Goal: Transaction & Acquisition: Purchase product/service

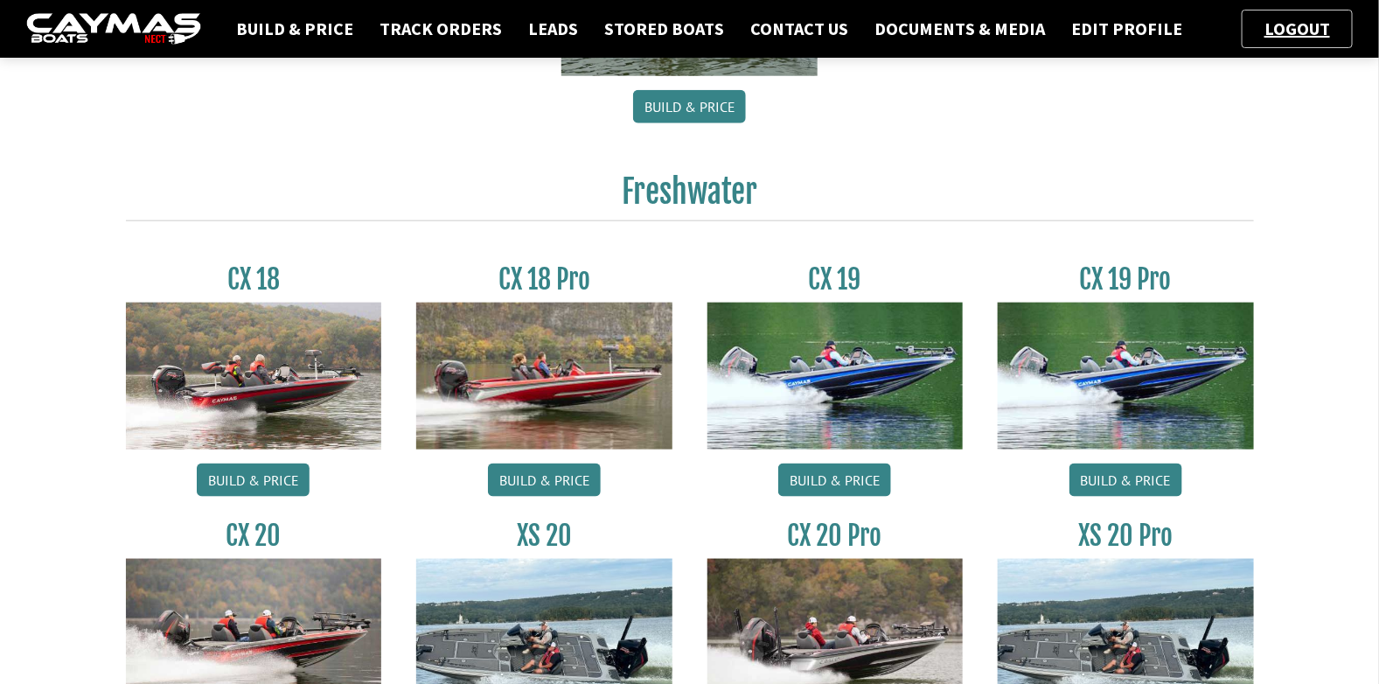
scroll to position [873, 0]
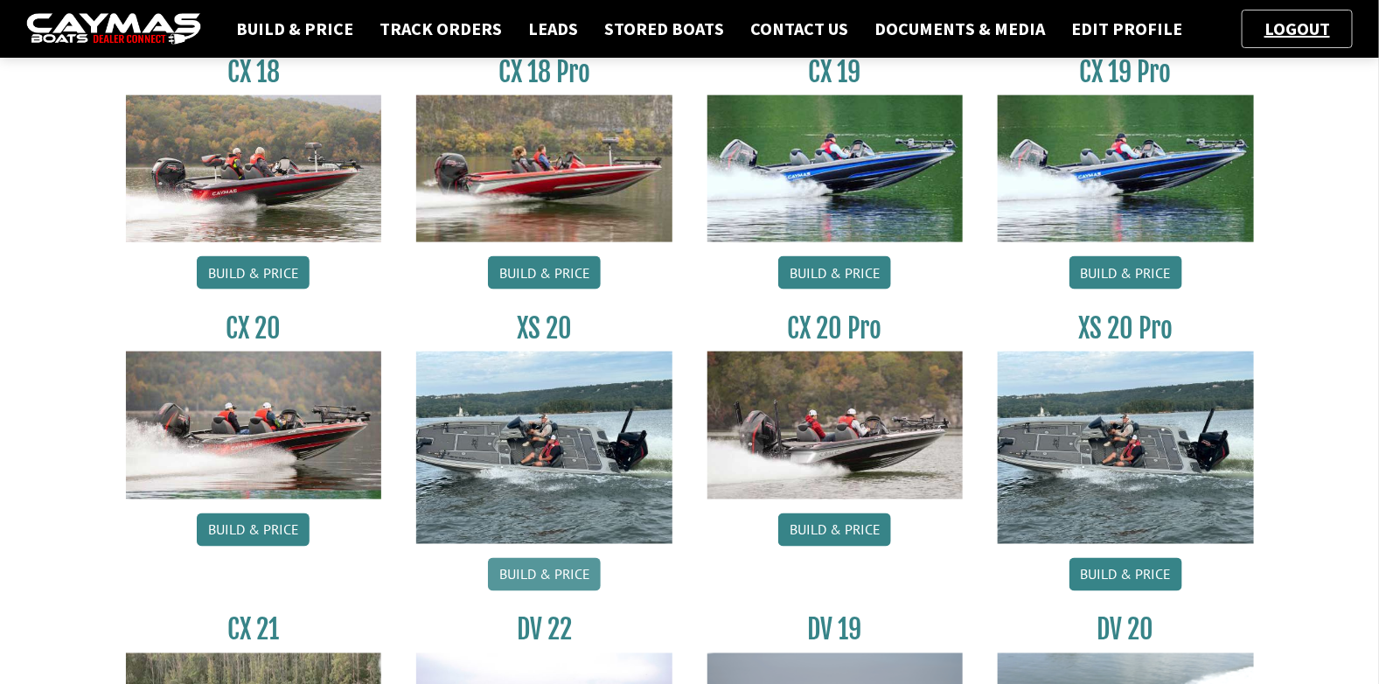
click at [569, 570] on link "Build & Price" at bounding box center [544, 574] width 113 height 33
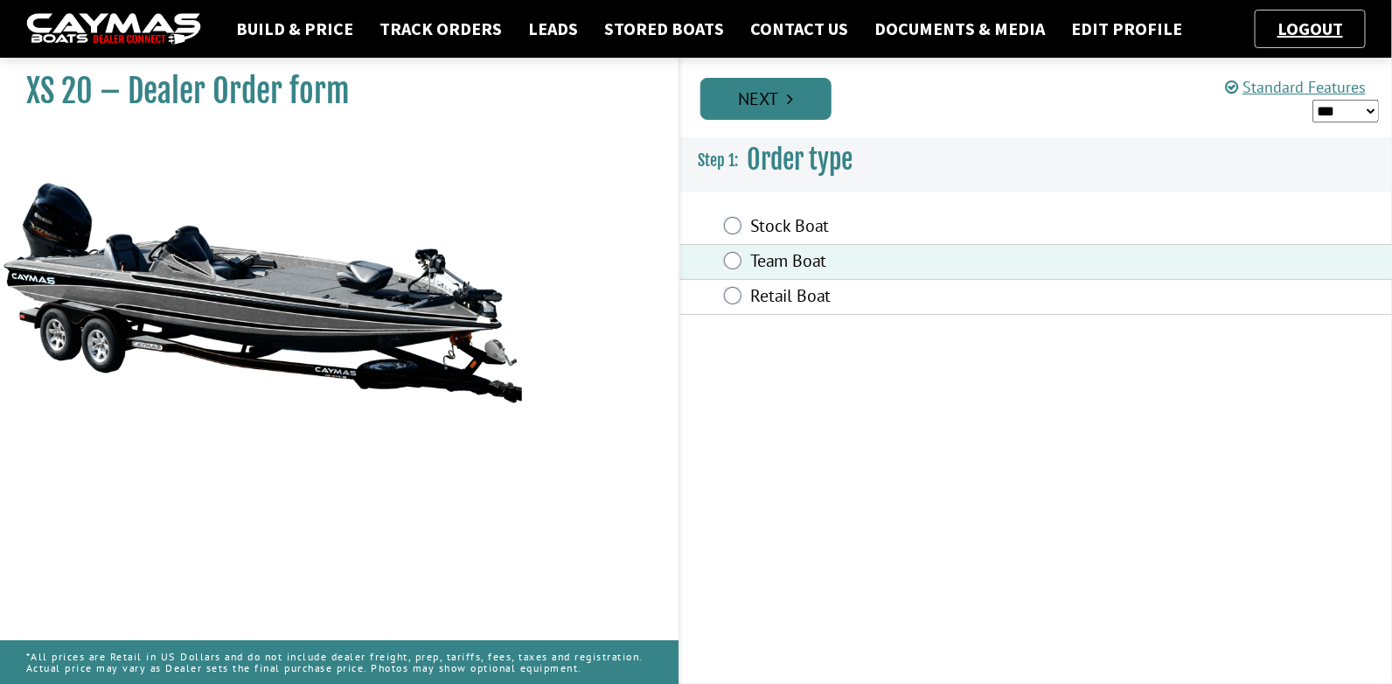
click at [792, 99] on icon "Pagination" at bounding box center [791, 98] width 6 height 17
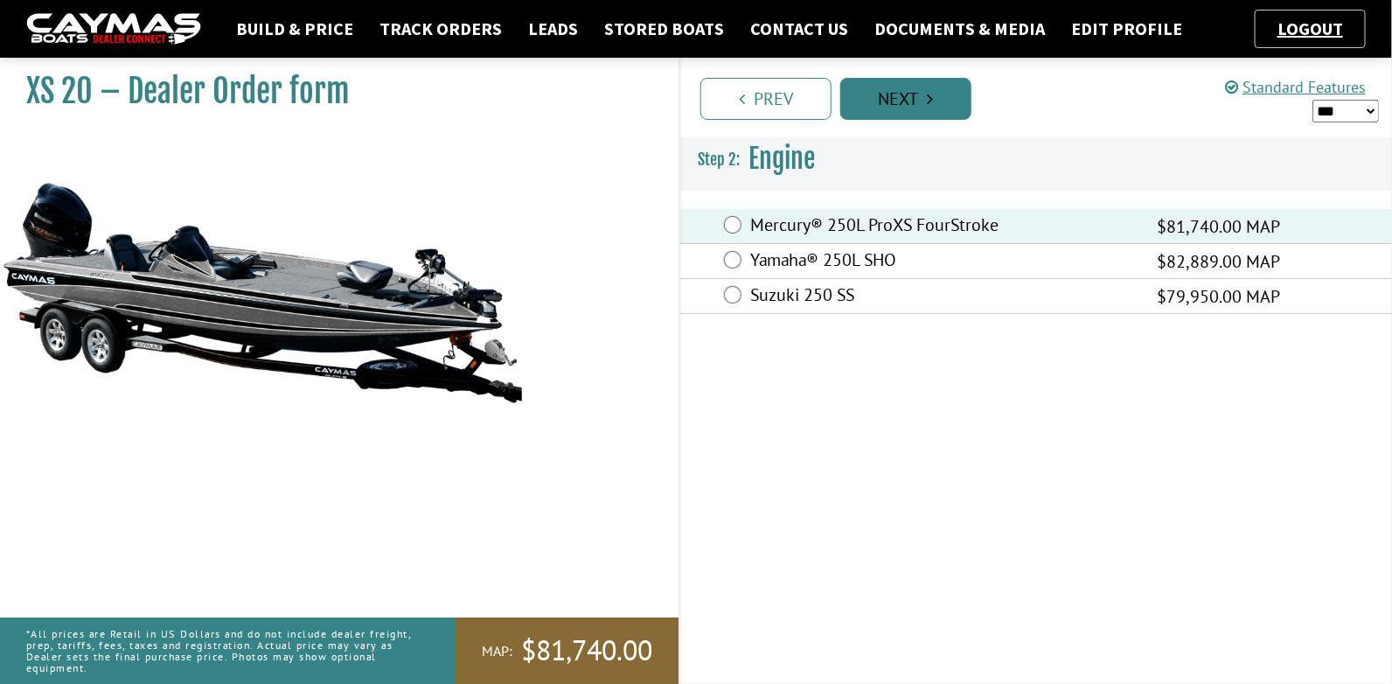
click at [937, 89] on link "Next" at bounding box center [905, 99] width 131 height 42
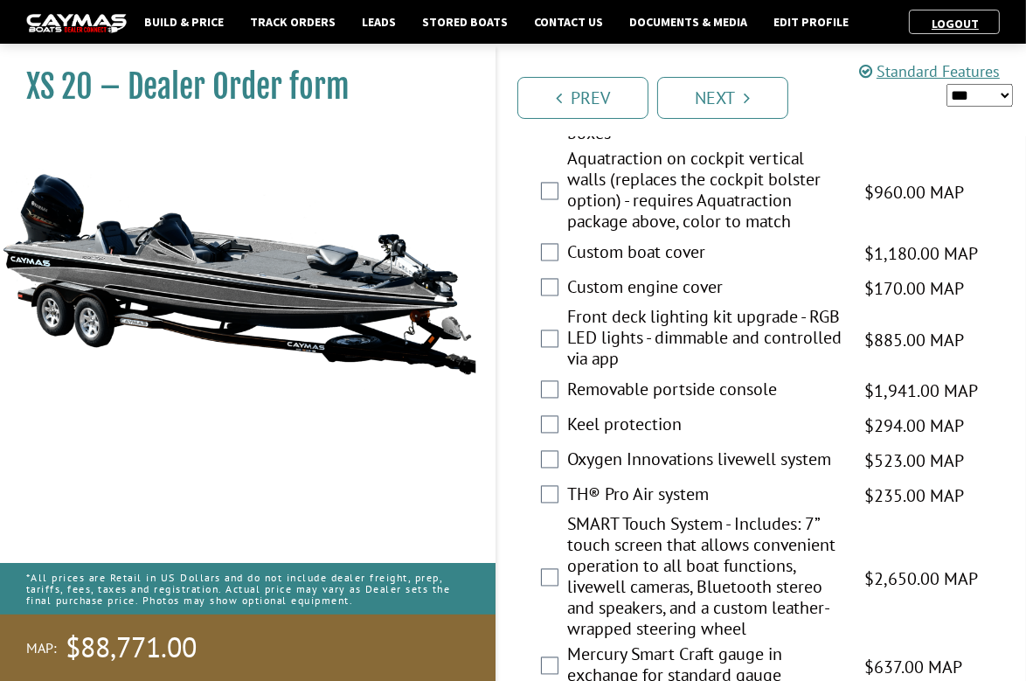
scroll to position [3146, 0]
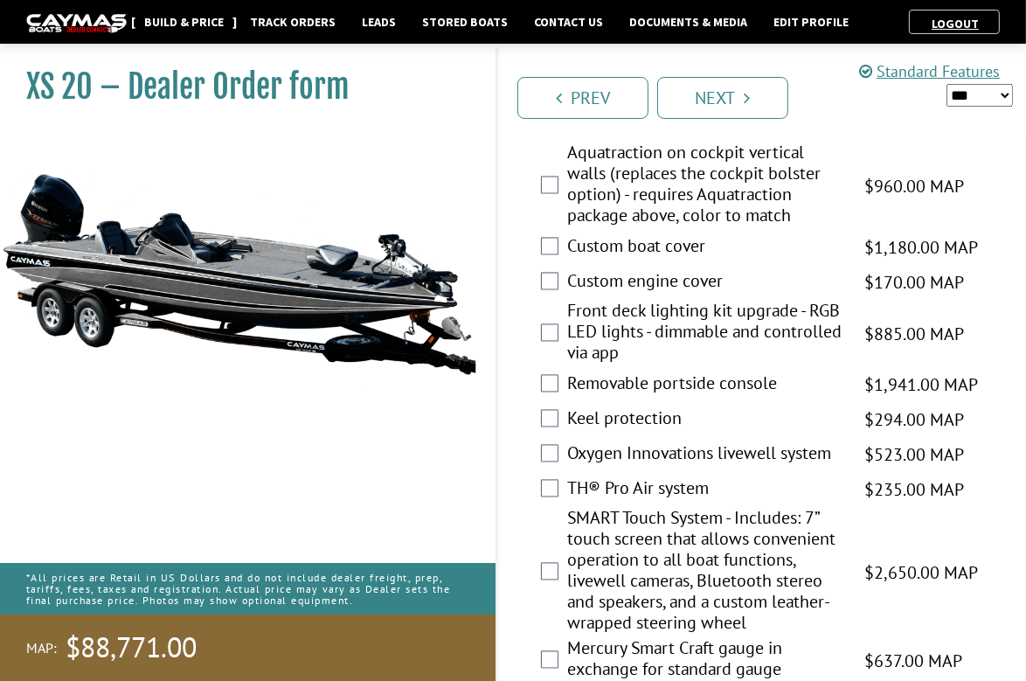
click at [196, 19] on link "Build & Price" at bounding box center [183, 21] width 97 height 23
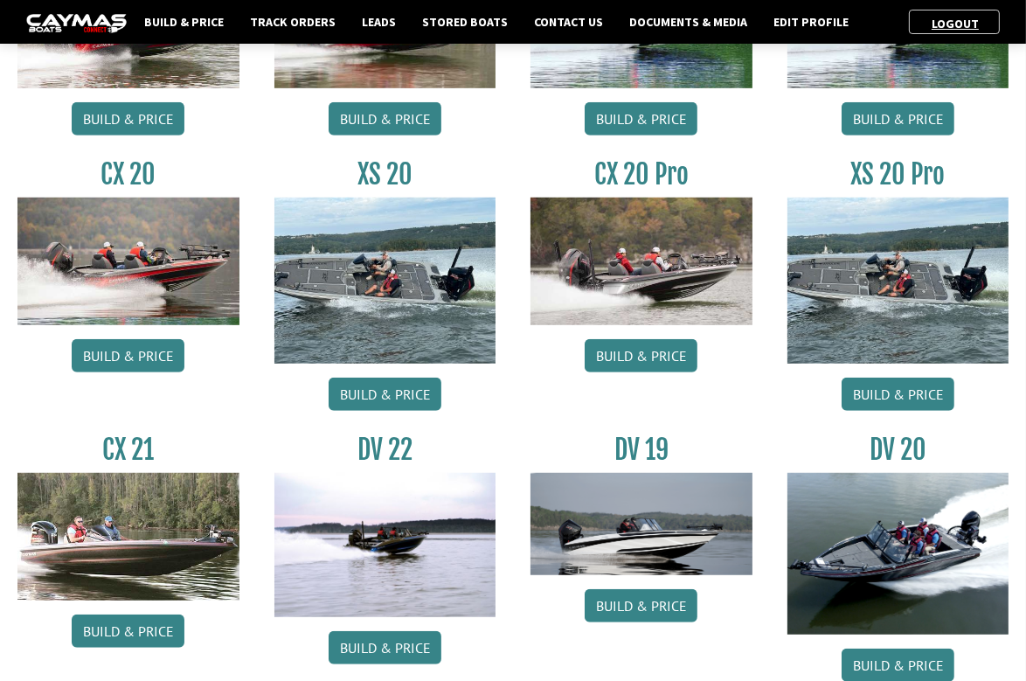
scroll to position [962, 0]
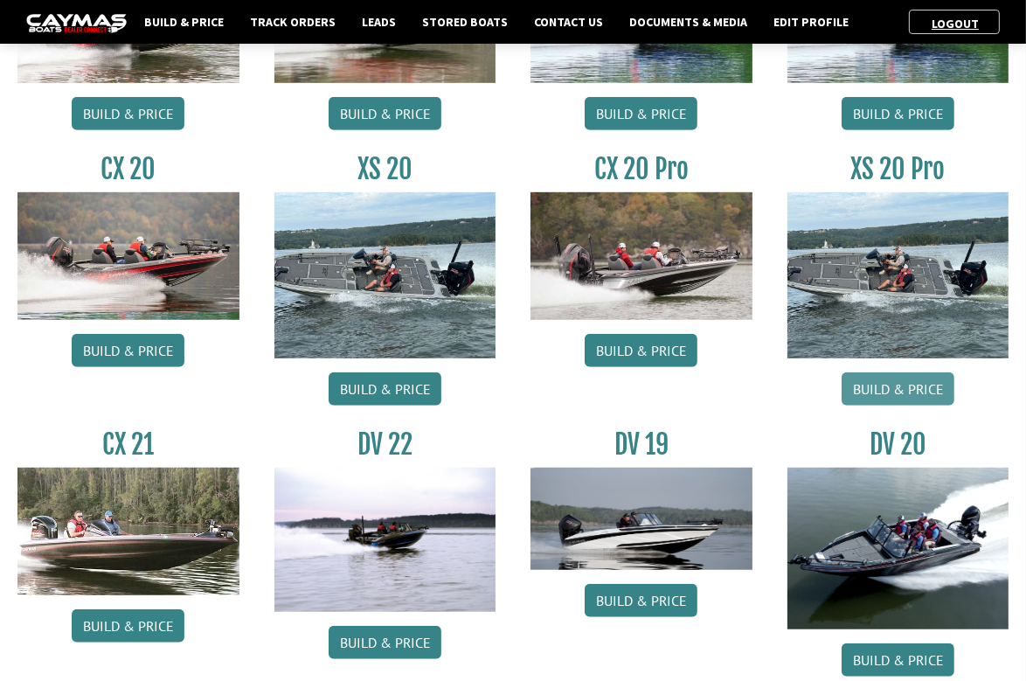
click at [911, 392] on link "Build & Price" at bounding box center [898, 388] width 113 height 33
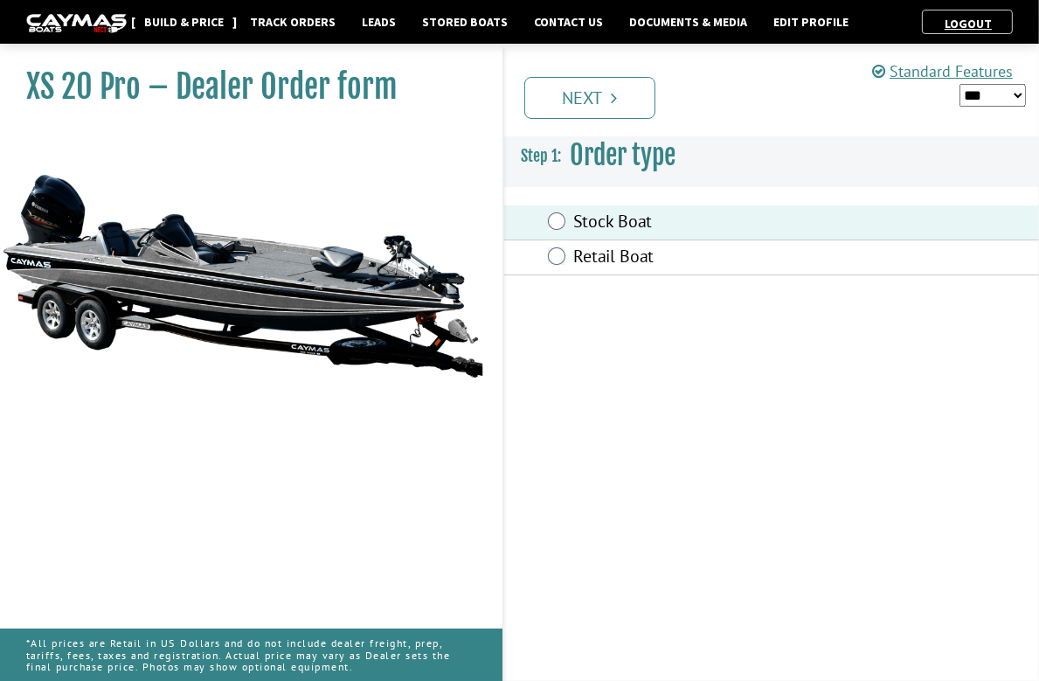
click at [164, 21] on link "Build & Price" at bounding box center [183, 21] width 97 height 23
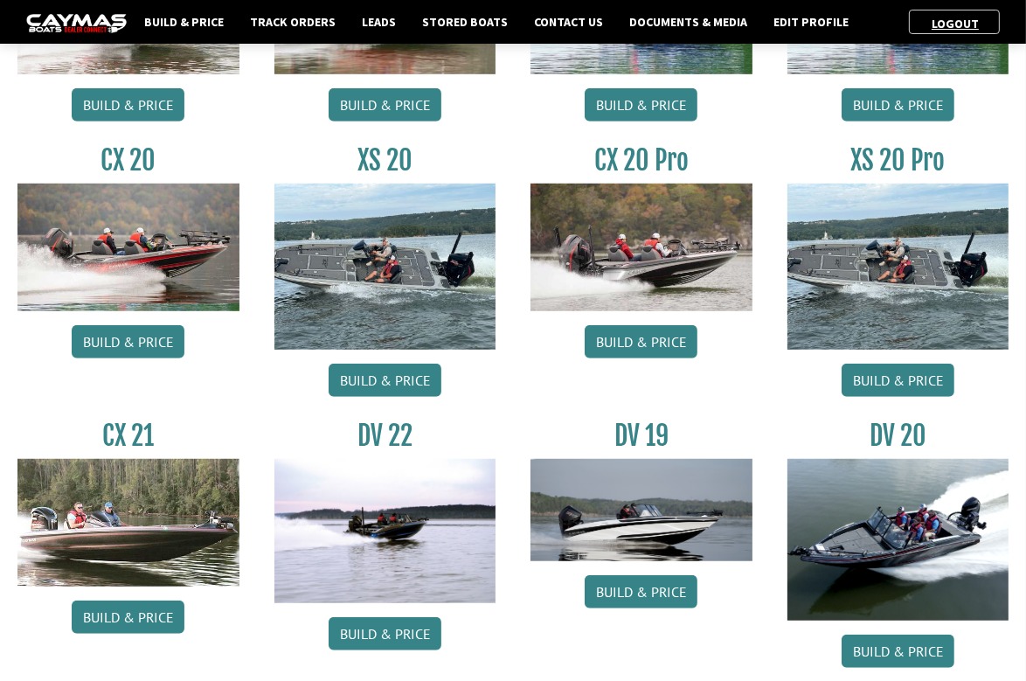
scroll to position [962, 0]
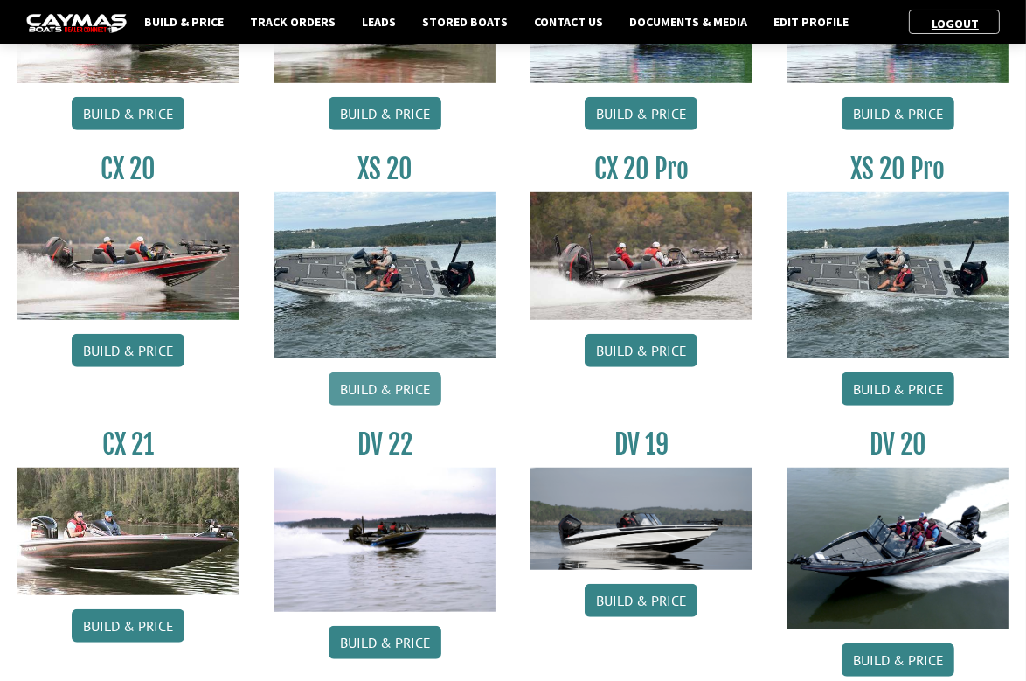
click at [377, 384] on link "Build & Price" at bounding box center [385, 388] width 113 height 33
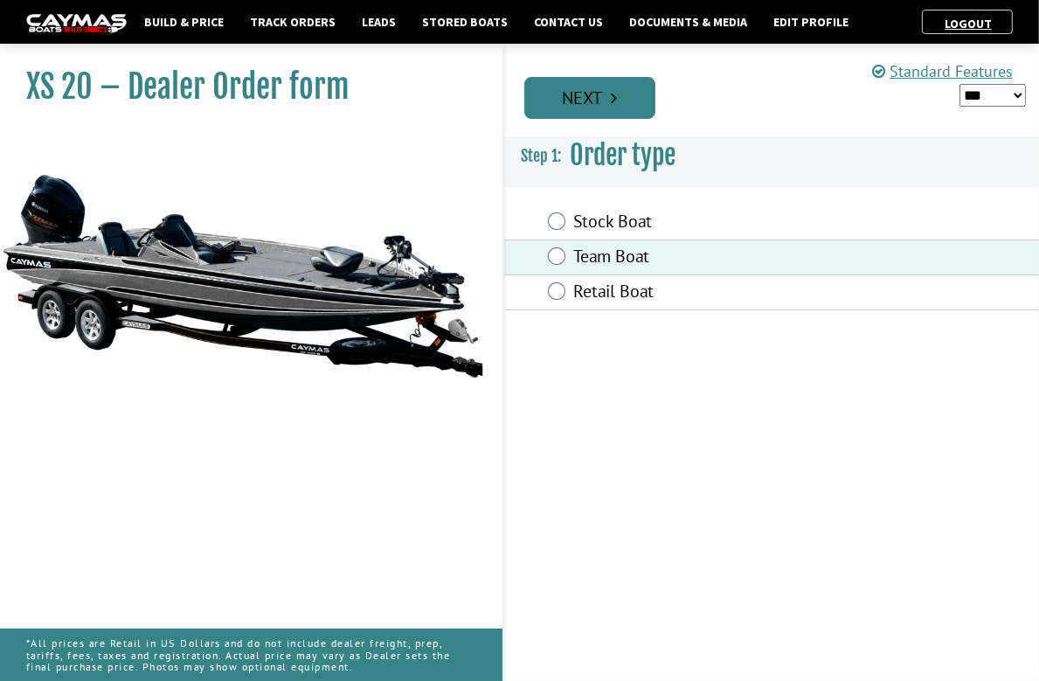
click at [600, 98] on link "Next" at bounding box center [589, 98] width 131 height 42
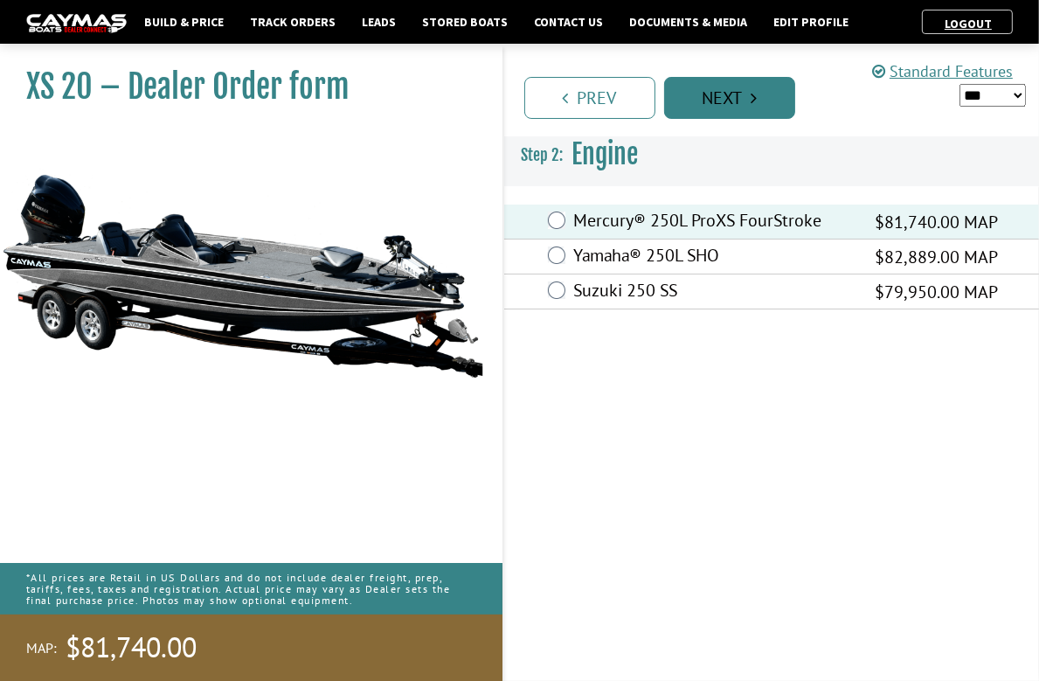
click at [744, 112] on link "Next" at bounding box center [729, 98] width 131 height 42
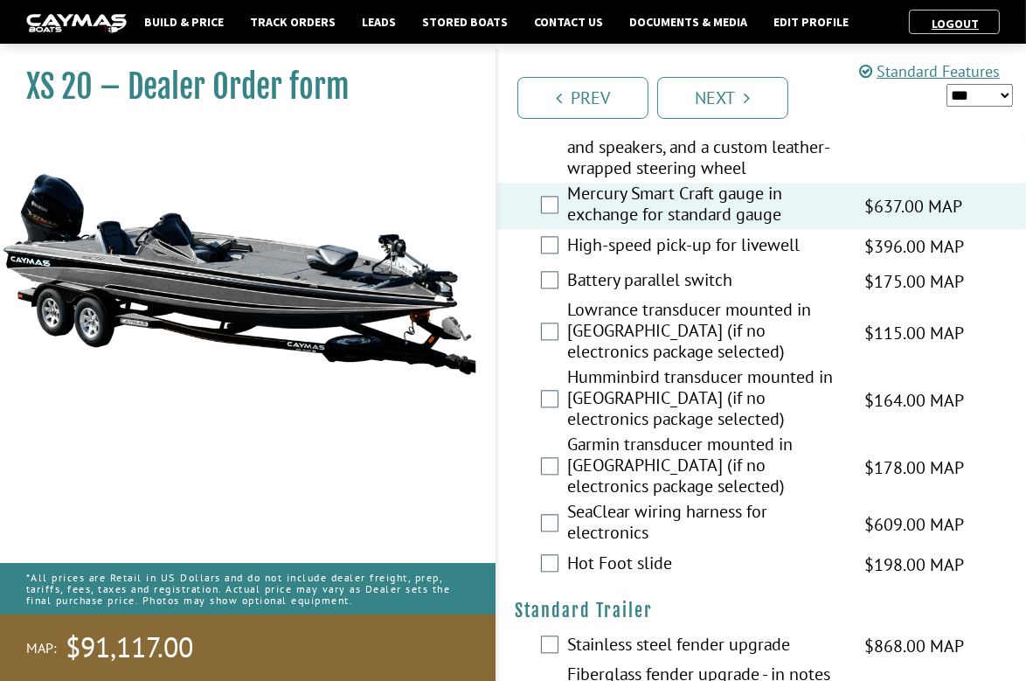
scroll to position [3671, 0]
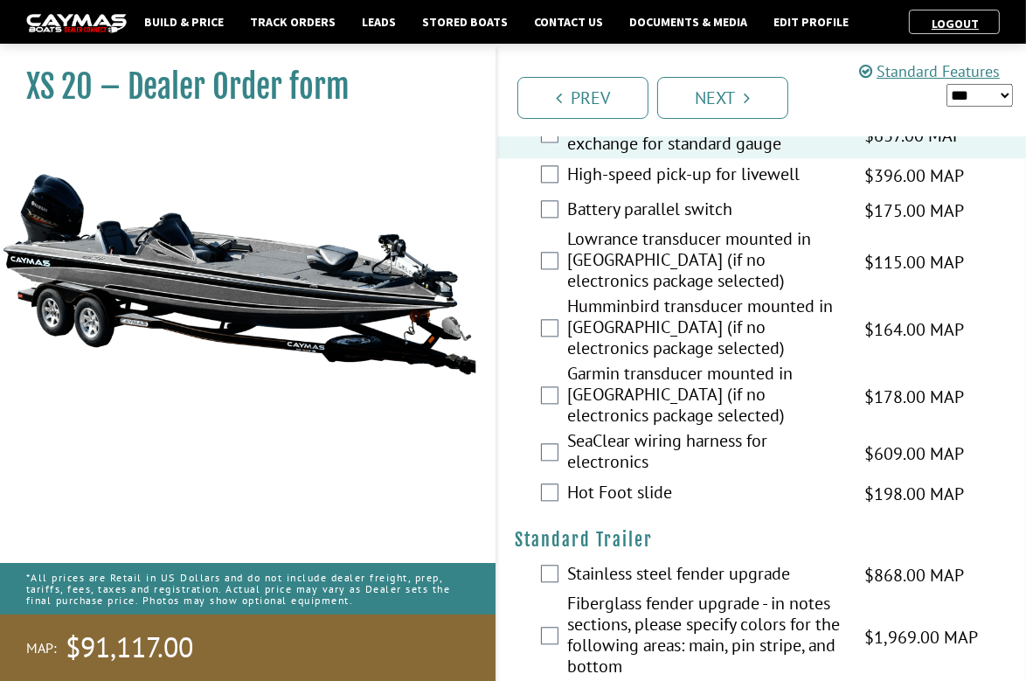
click at [551, 228] on div "Battery parallel switch $175.00 MAP $206.00 MSRP $149.00 $175.00" at bounding box center [761, 210] width 529 height 35
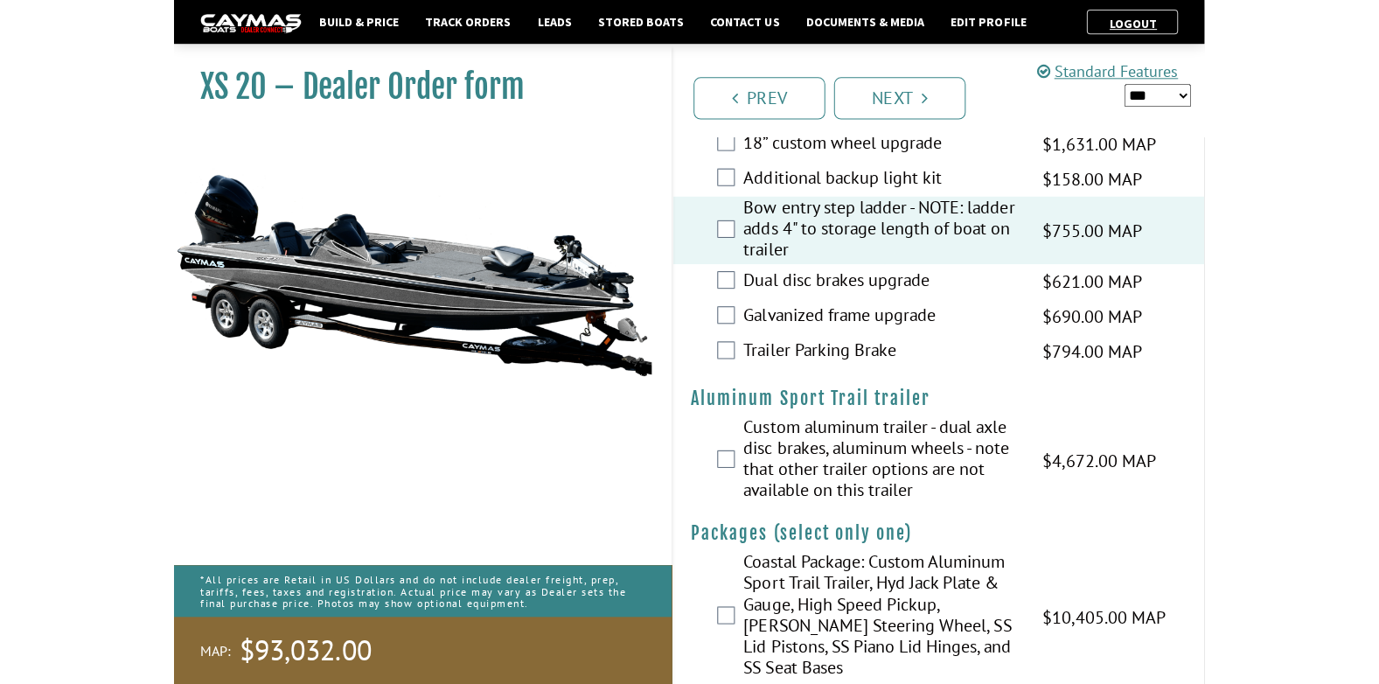
scroll to position [3386, 0]
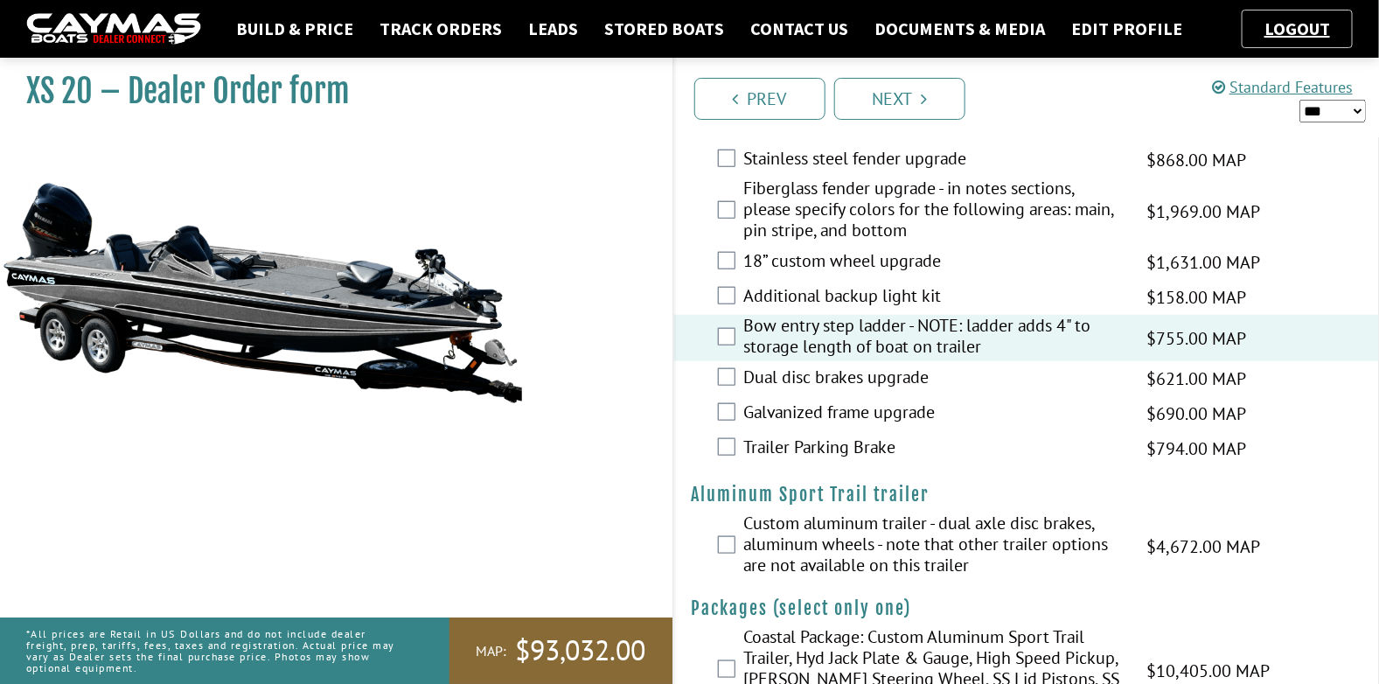
click at [1038, 110] on select "*** ****** ******" at bounding box center [1332, 111] width 66 height 23
click at [1038, 100] on select "*** ****** ******" at bounding box center [1332, 111] width 66 height 23
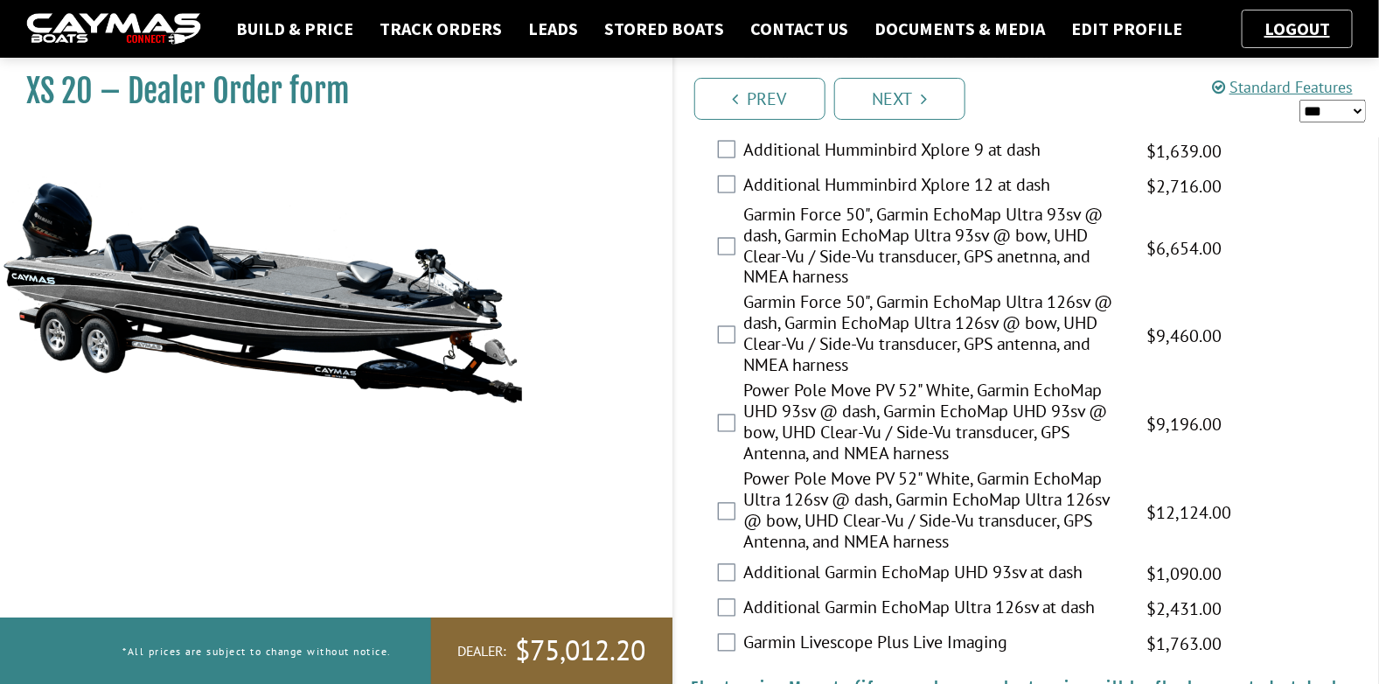
scroll to position [1114, 0]
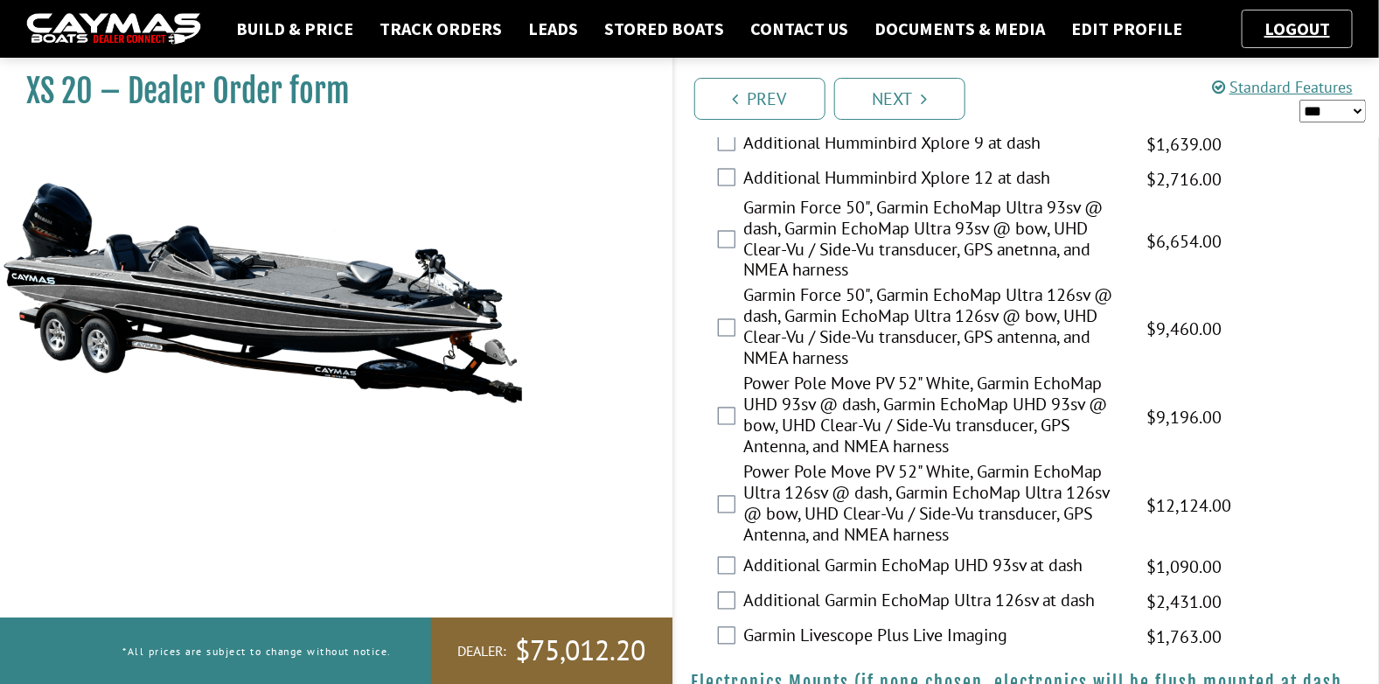
click at [1038, 109] on select "*** ****** ******" at bounding box center [1332, 111] width 66 height 23
click at [1038, 100] on select "*** ****** ******" at bounding box center [1332, 111] width 66 height 23
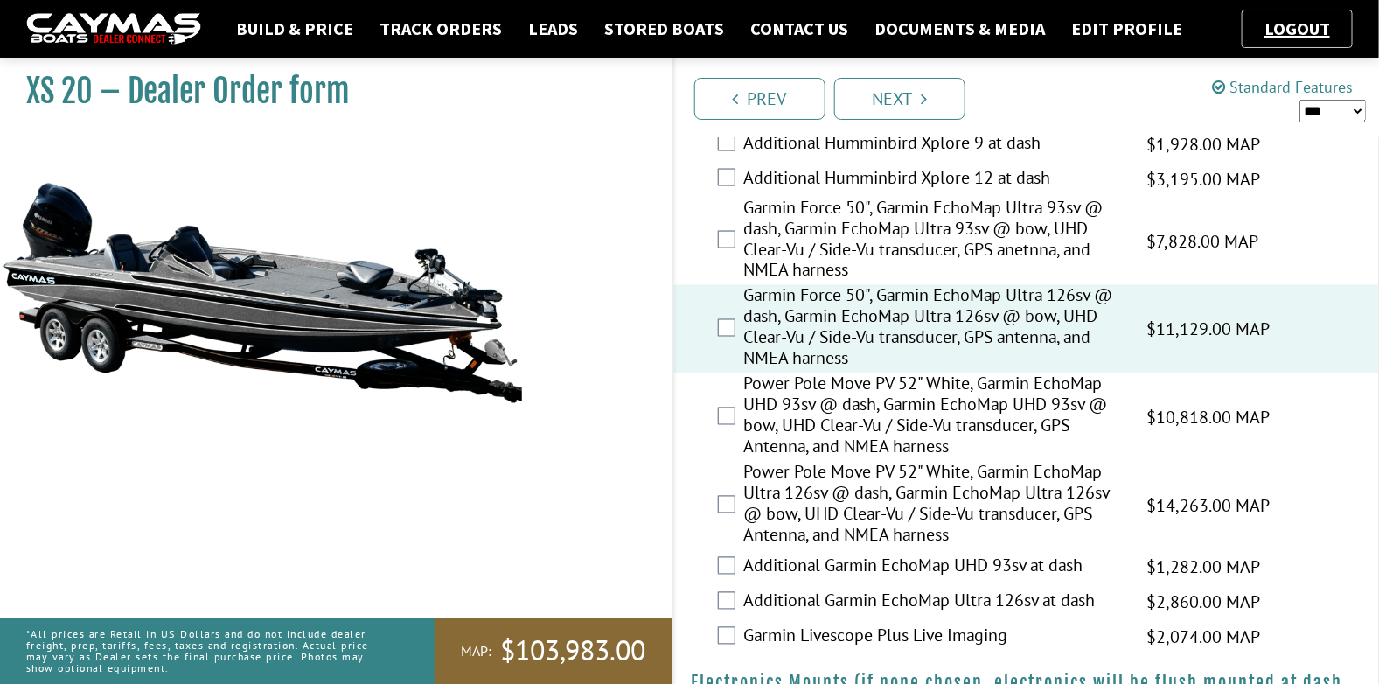
click at [1038, 109] on select "*** ****** ******" at bounding box center [1332, 111] width 66 height 23
select select "*"
click at [1038, 100] on select "*** ****** ******" at bounding box center [1332, 111] width 66 height 23
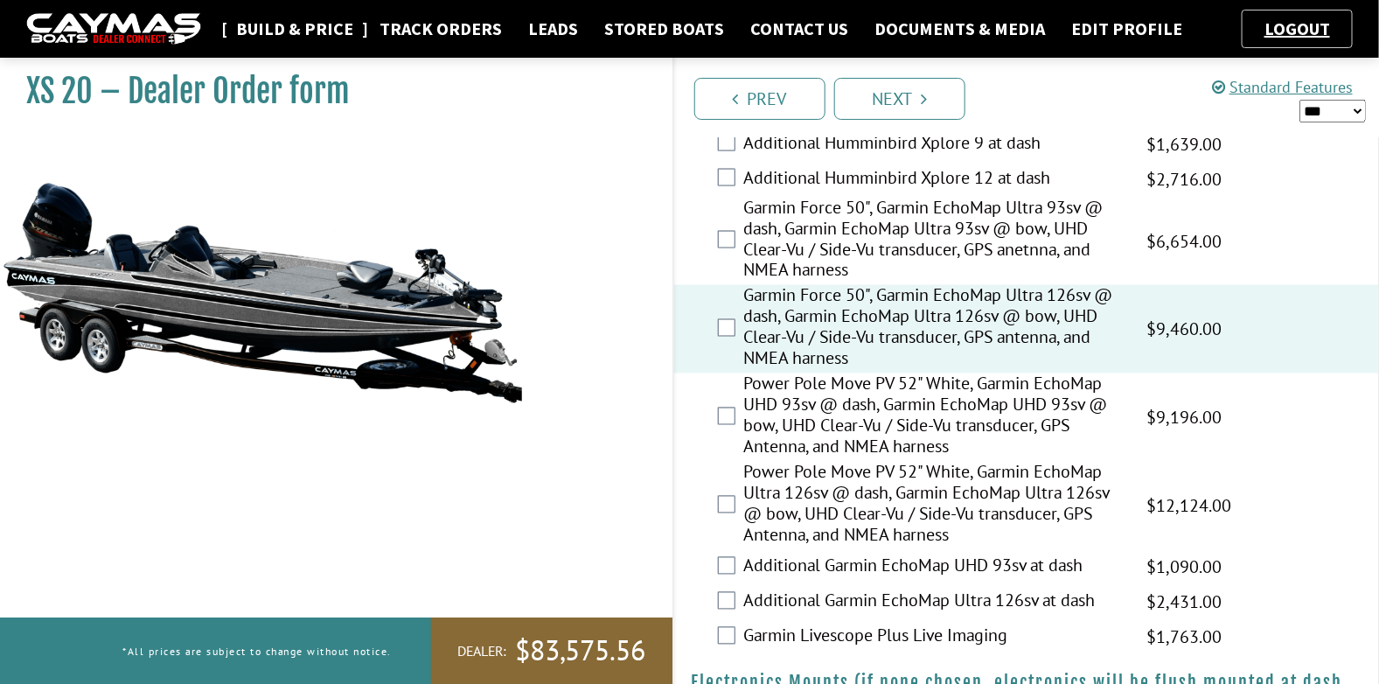
click at [294, 26] on link "Build & Price" at bounding box center [294, 28] width 135 height 23
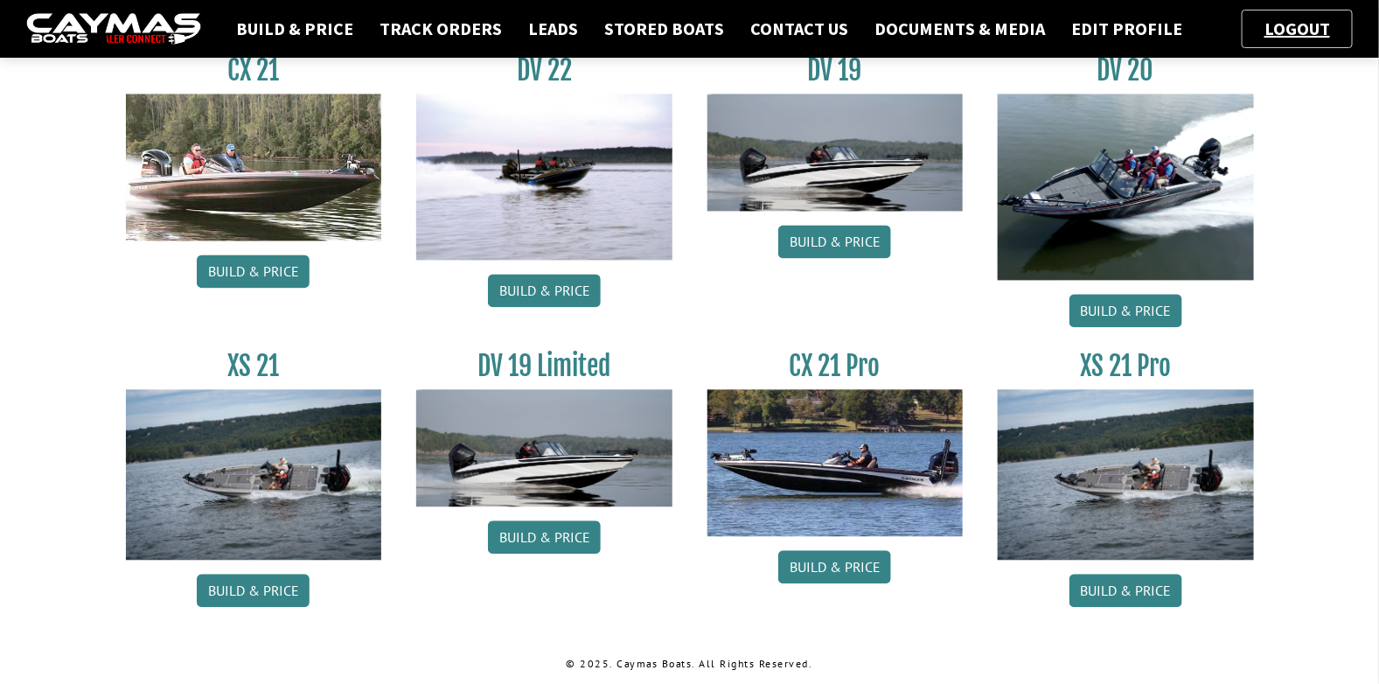
scroll to position [1435, 0]
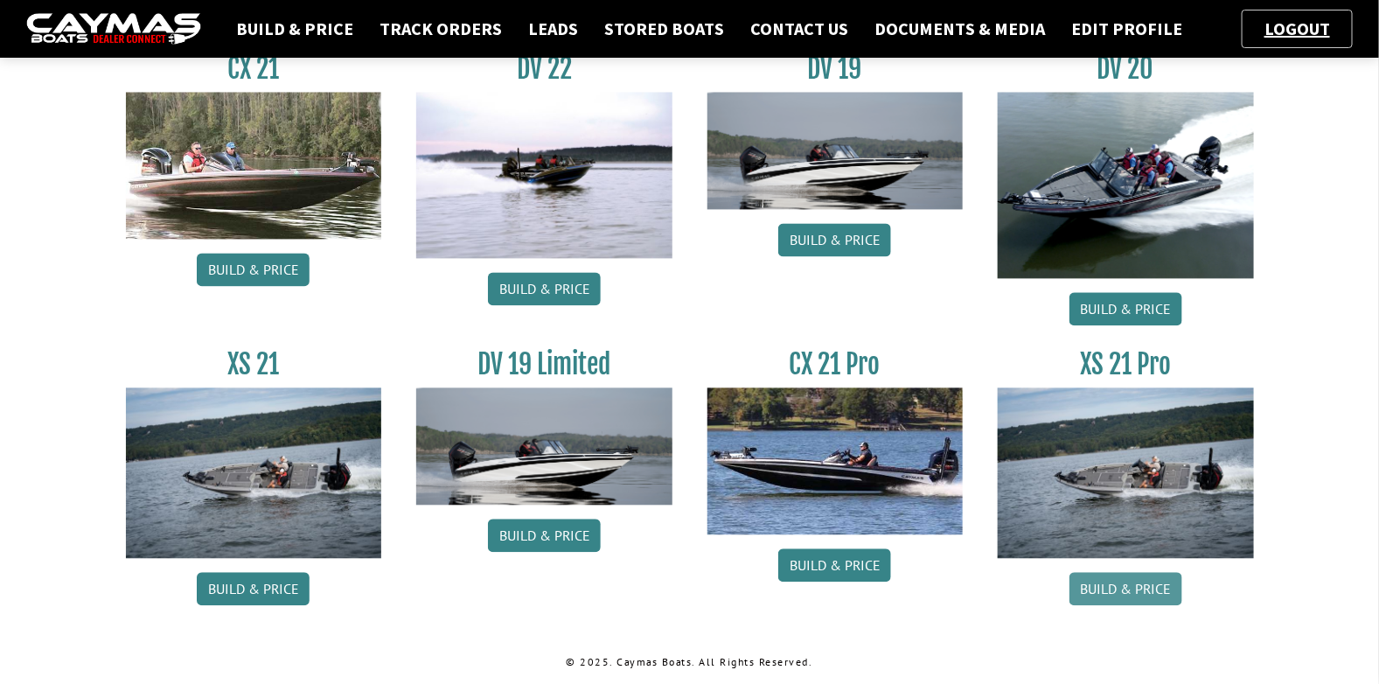
click at [1147, 580] on link "Build & Price" at bounding box center [1125, 588] width 113 height 33
click at [245, 592] on link "Build & Price" at bounding box center [253, 588] width 113 height 33
click at [1147, 593] on link "Build & Price" at bounding box center [1125, 588] width 113 height 33
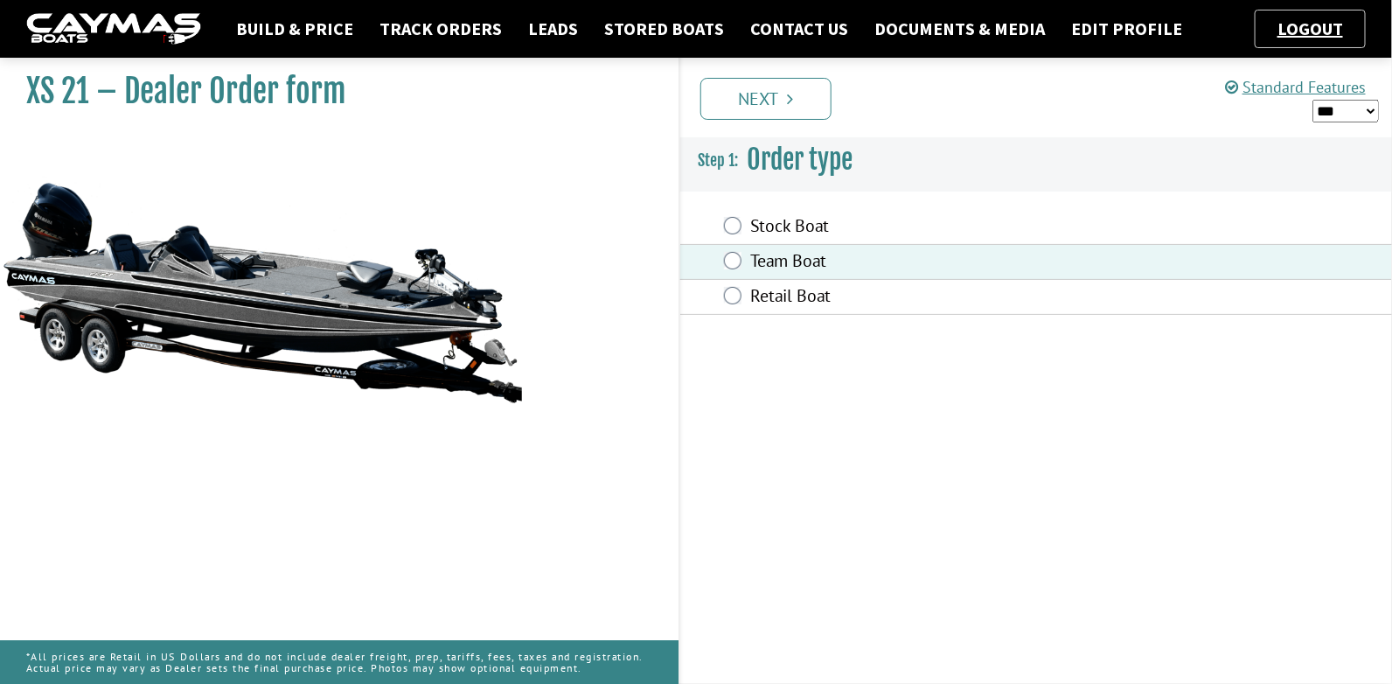
click at [1347, 107] on select "*** ****** ******" at bounding box center [1345, 111] width 66 height 23
select select "*"
click at [1312, 100] on select "*** ****** ******" at bounding box center [1345, 111] width 66 height 23
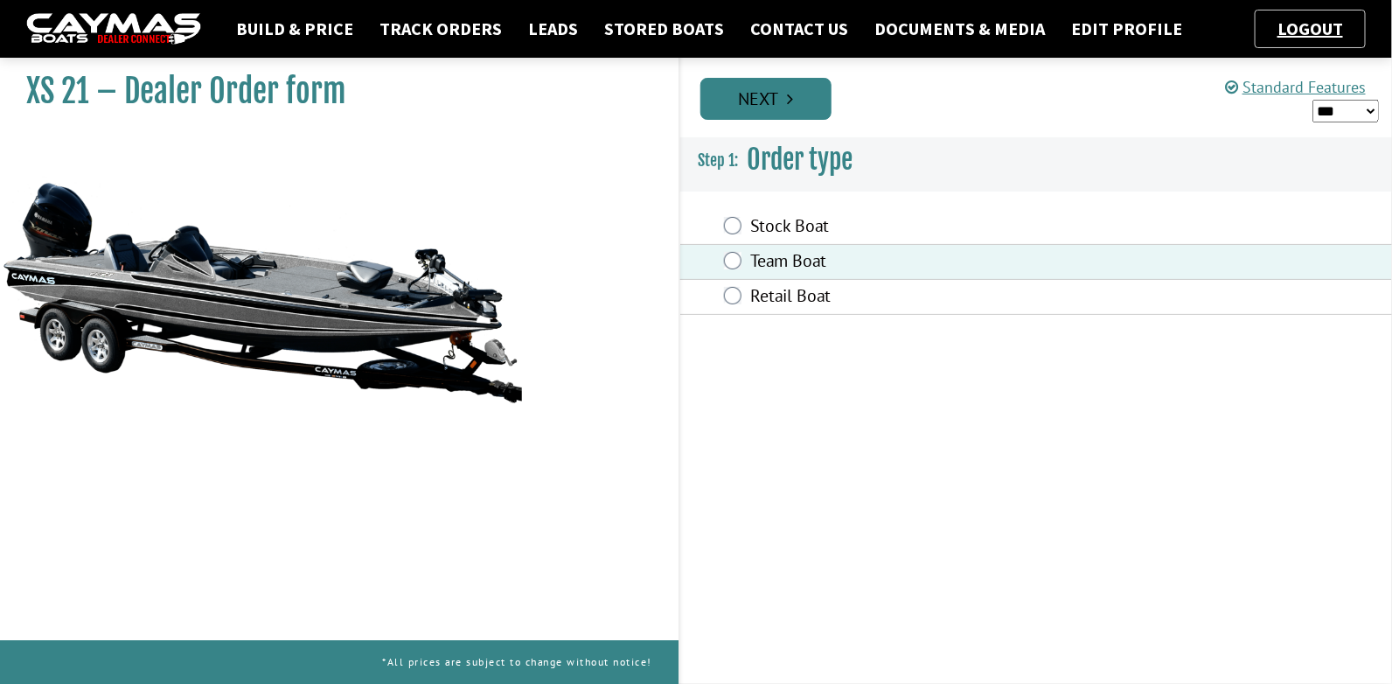
click at [760, 91] on link "Next" at bounding box center [765, 99] width 131 height 42
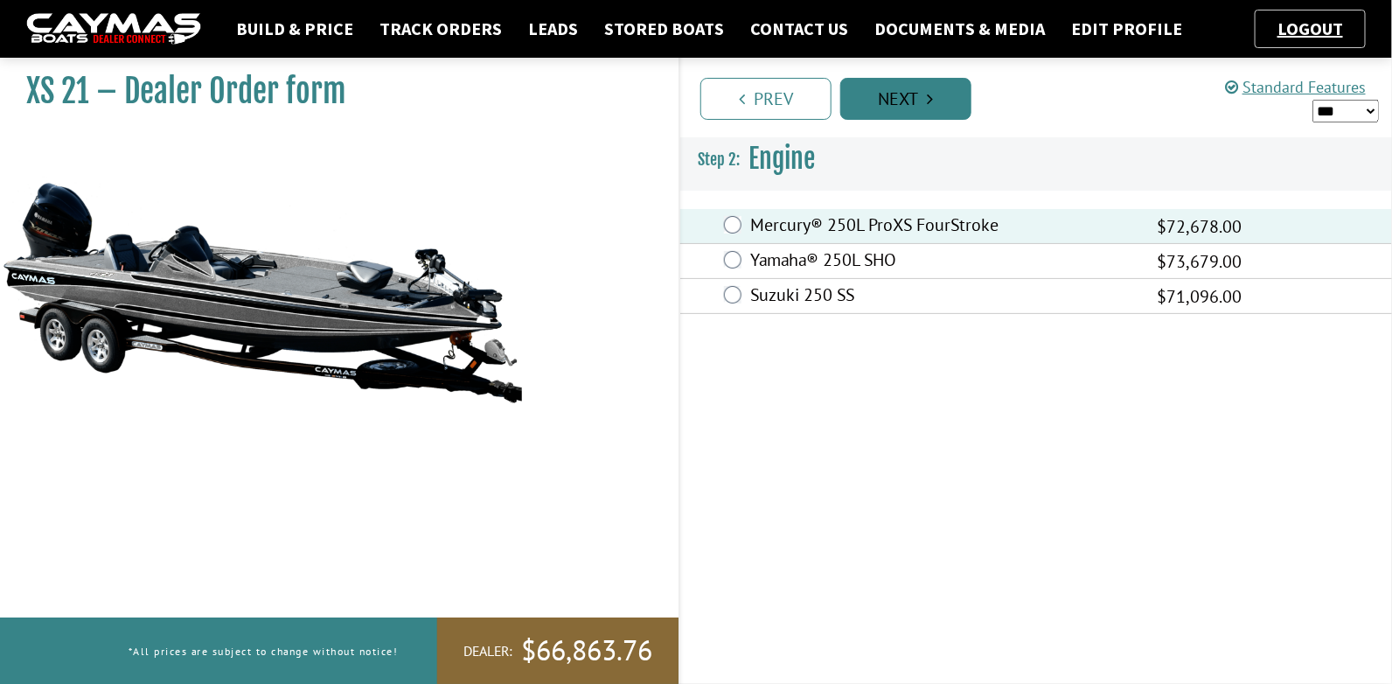
drag, startPoint x: 910, startPoint y: 105, endPoint x: 913, endPoint y: 114, distance: 9.1
click at [910, 105] on link "Next" at bounding box center [905, 99] width 131 height 42
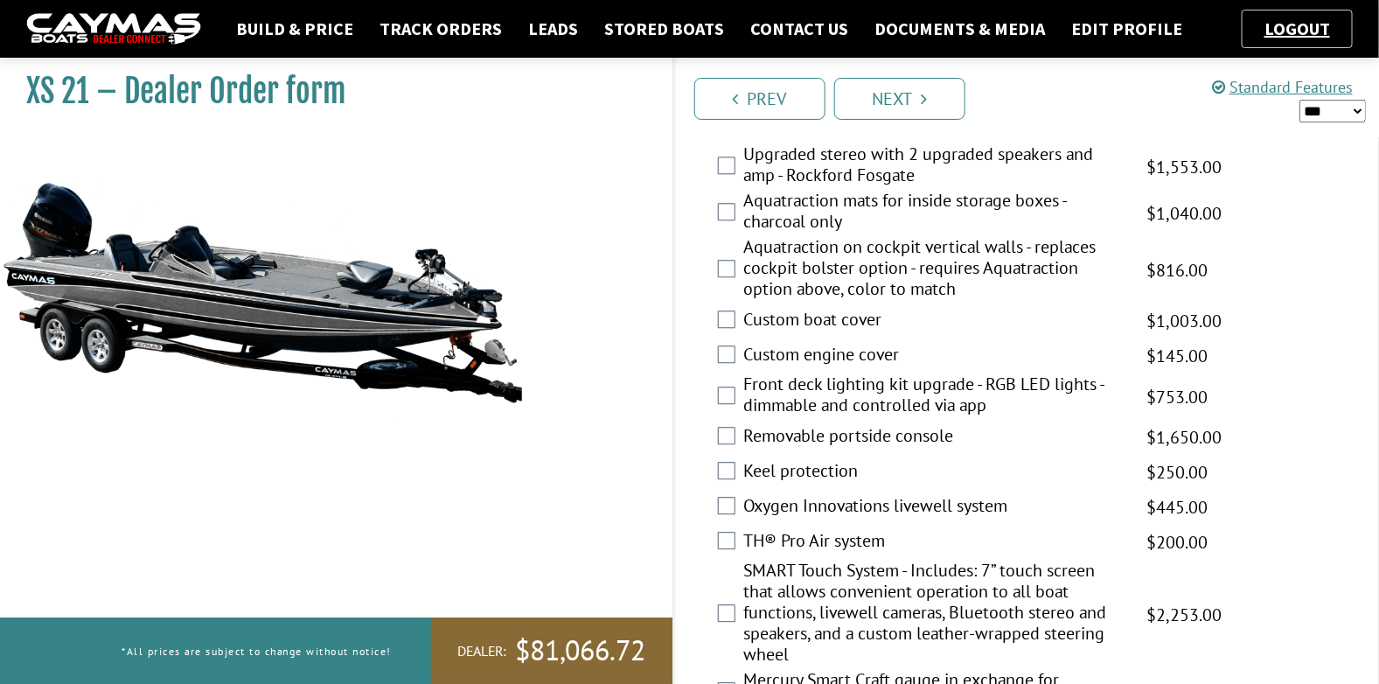
scroll to position [1747, 0]
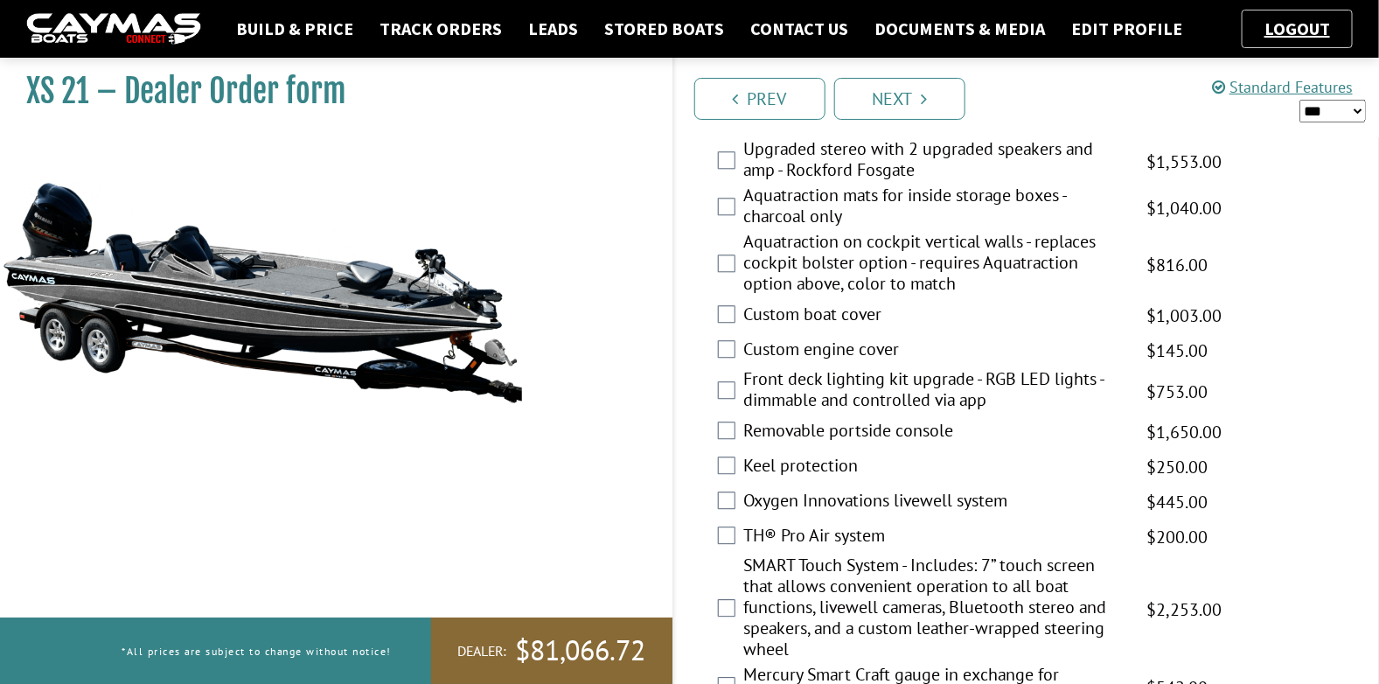
click at [766, 317] on label "Custom boat cover" at bounding box center [934, 315] width 381 height 25
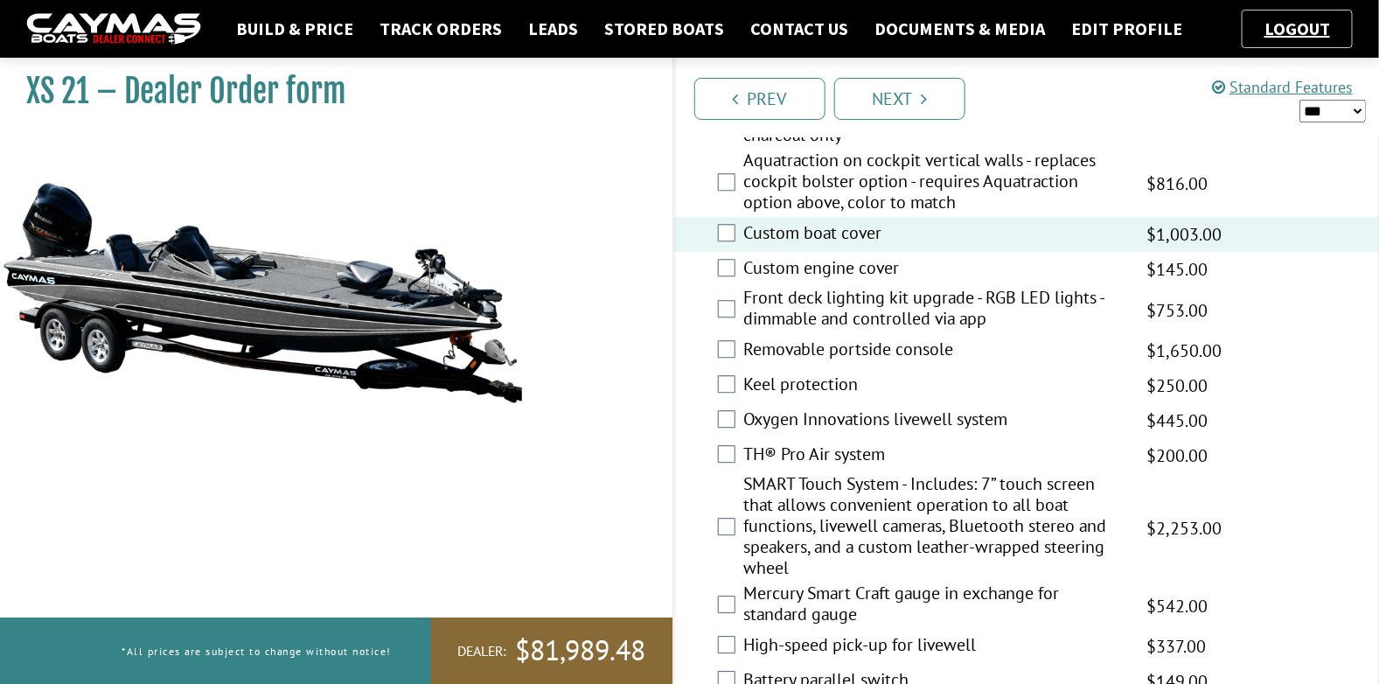
scroll to position [1836, 0]
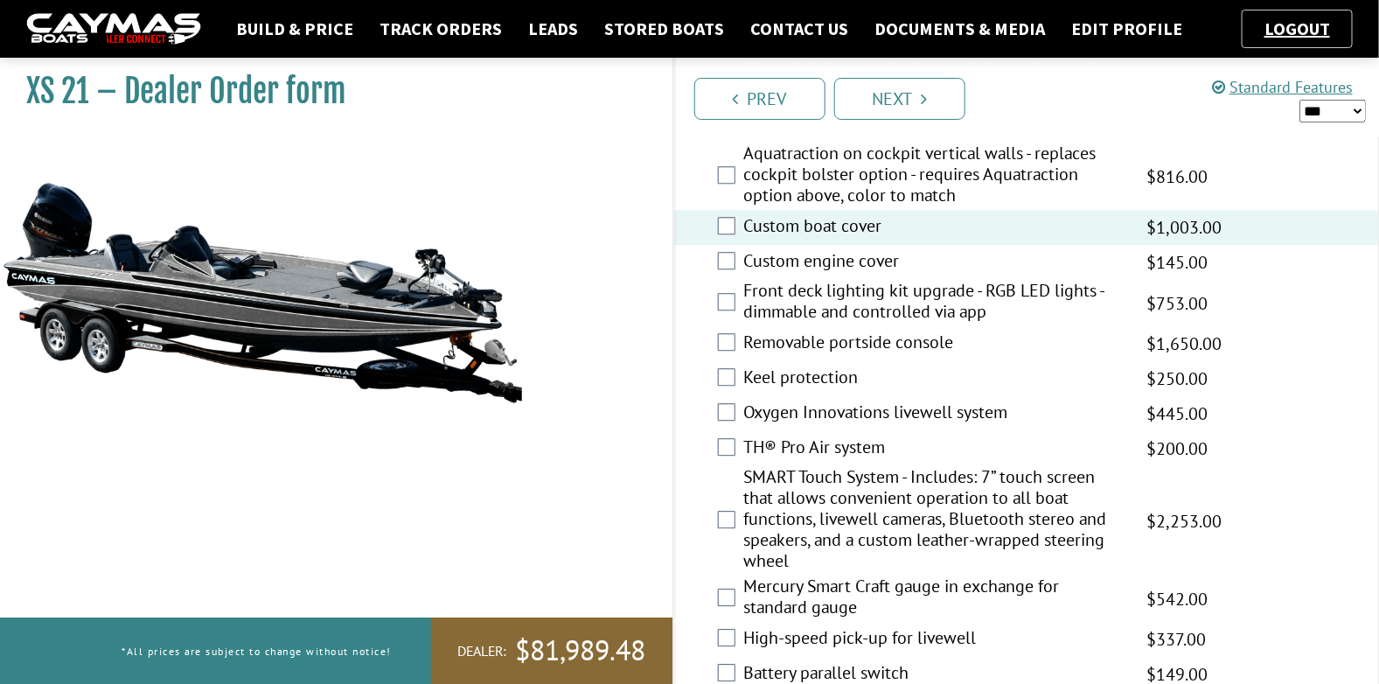
click at [827, 377] on label "Keel protection" at bounding box center [934, 378] width 381 height 25
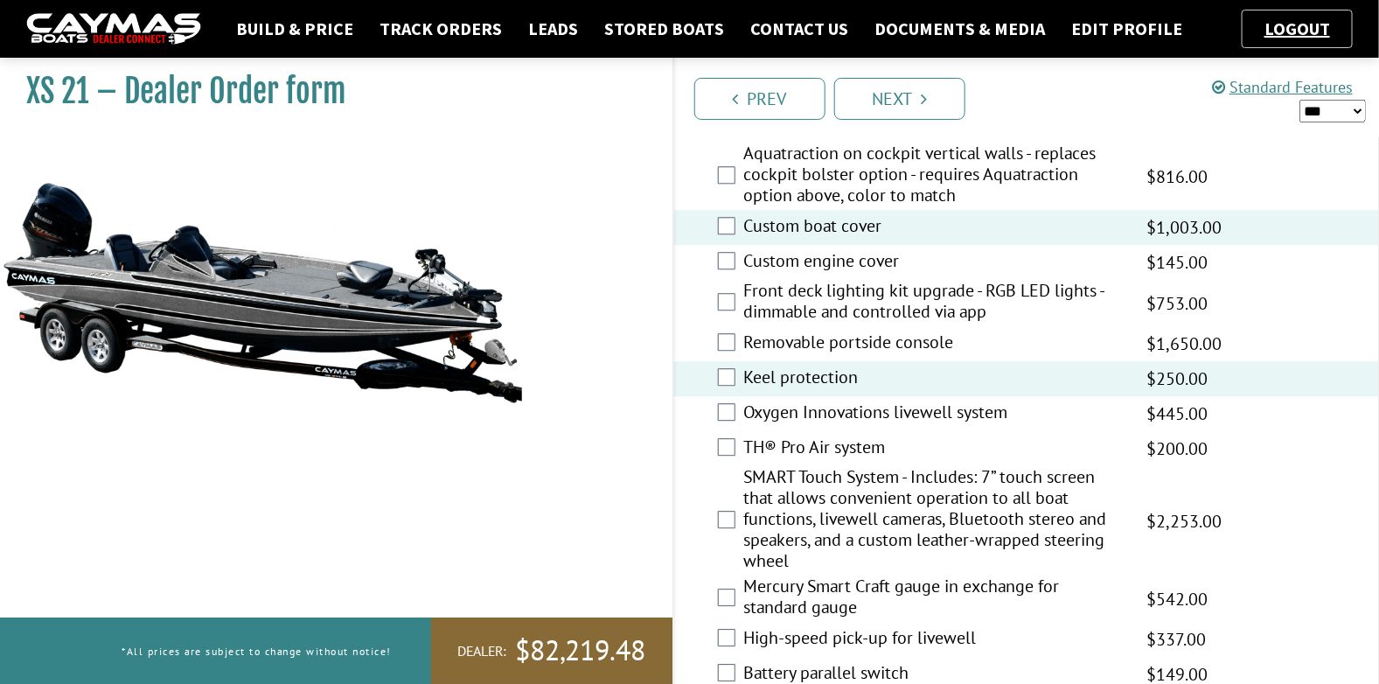
click at [806, 451] on label "TH® Pro Air system" at bounding box center [934, 448] width 381 height 25
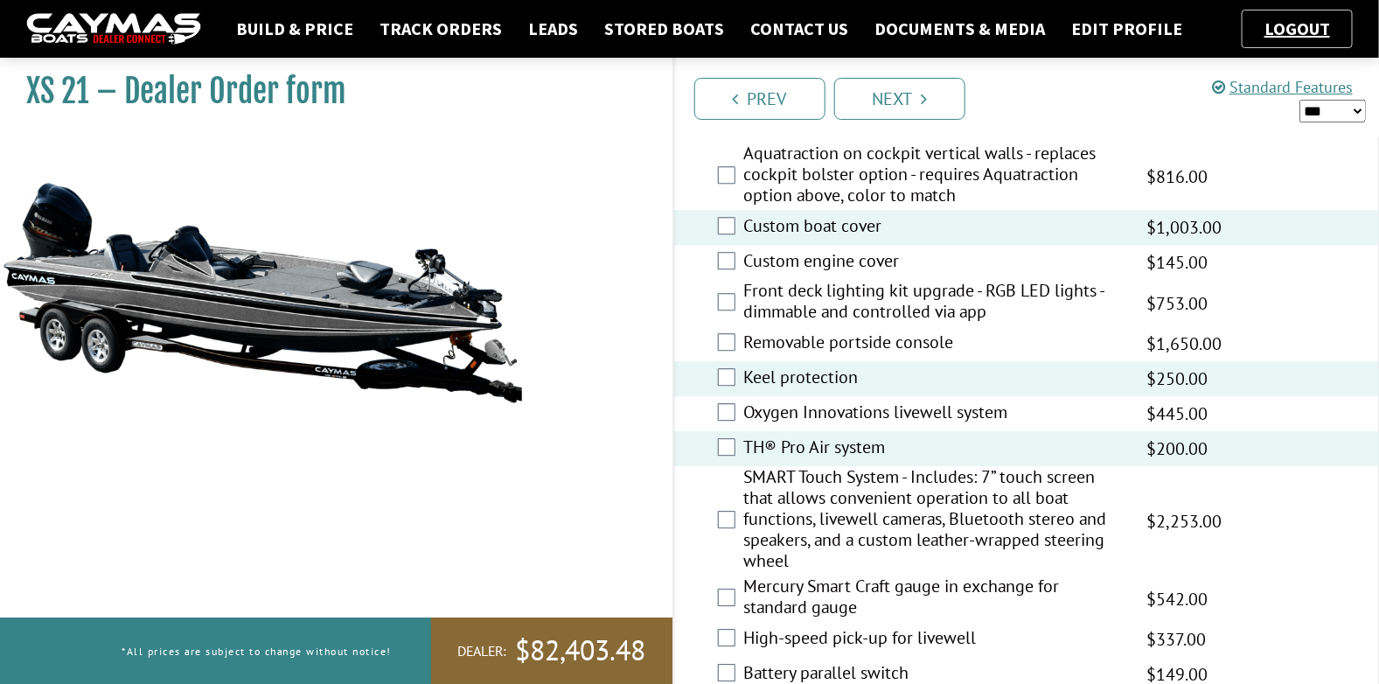
click at [820, 413] on label "Oxygen Innovations livewell system" at bounding box center [934, 413] width 381 height 25
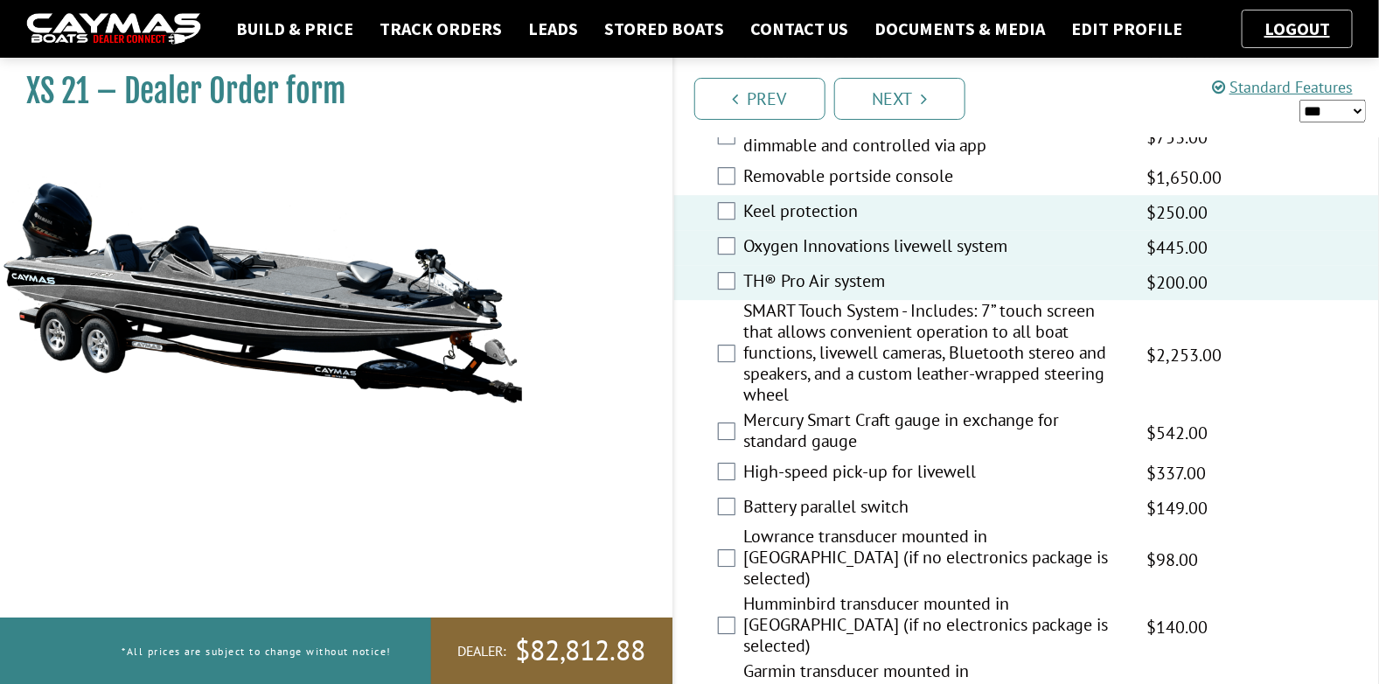
scroll to position [2010, 0]
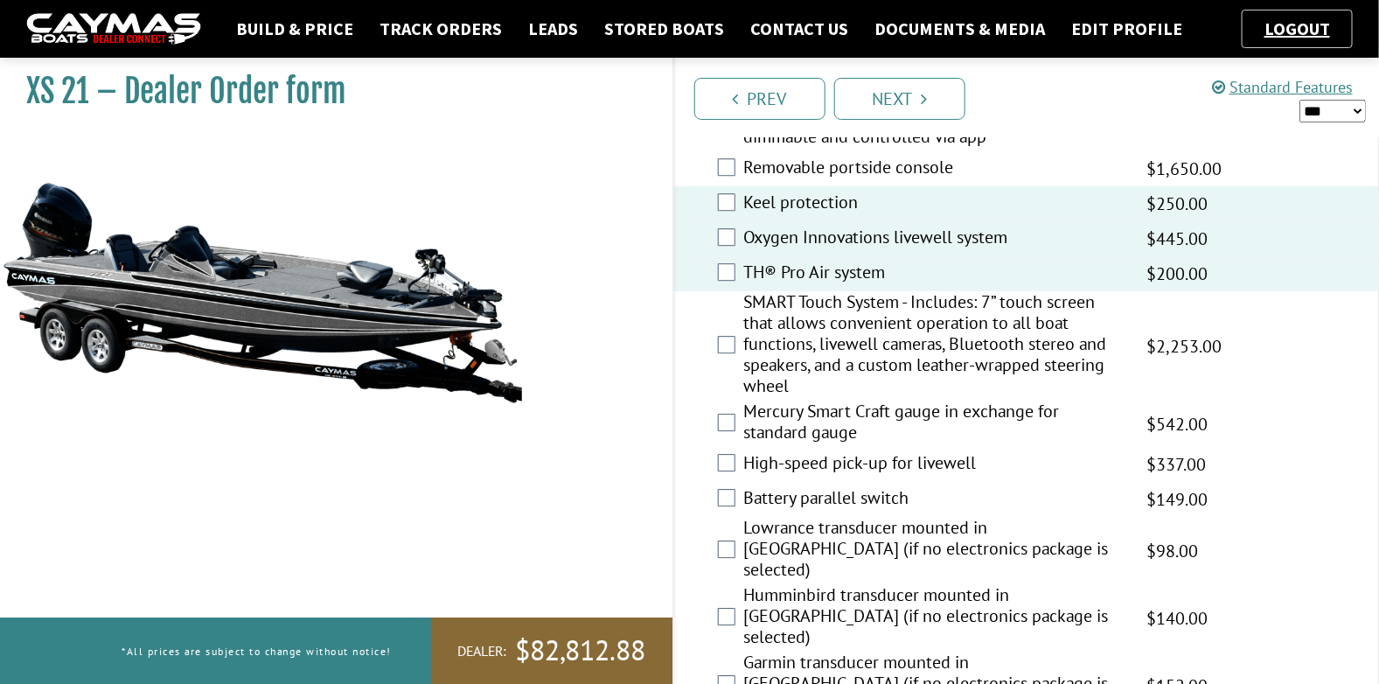
click at [801, 414] on label "Mercury Smart Craft gauge in exchange for standard gauge" at bounding box center [934, 423] width 381 height 46
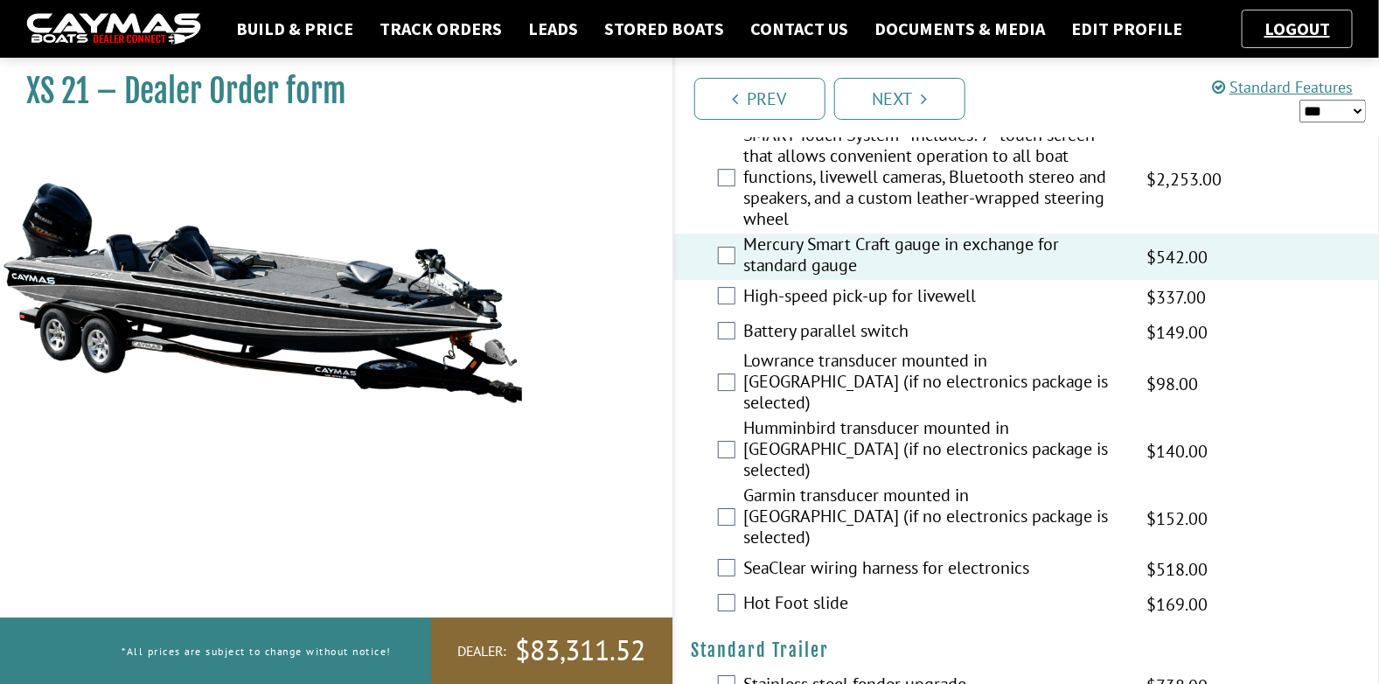
scroll to position [2185, 0]
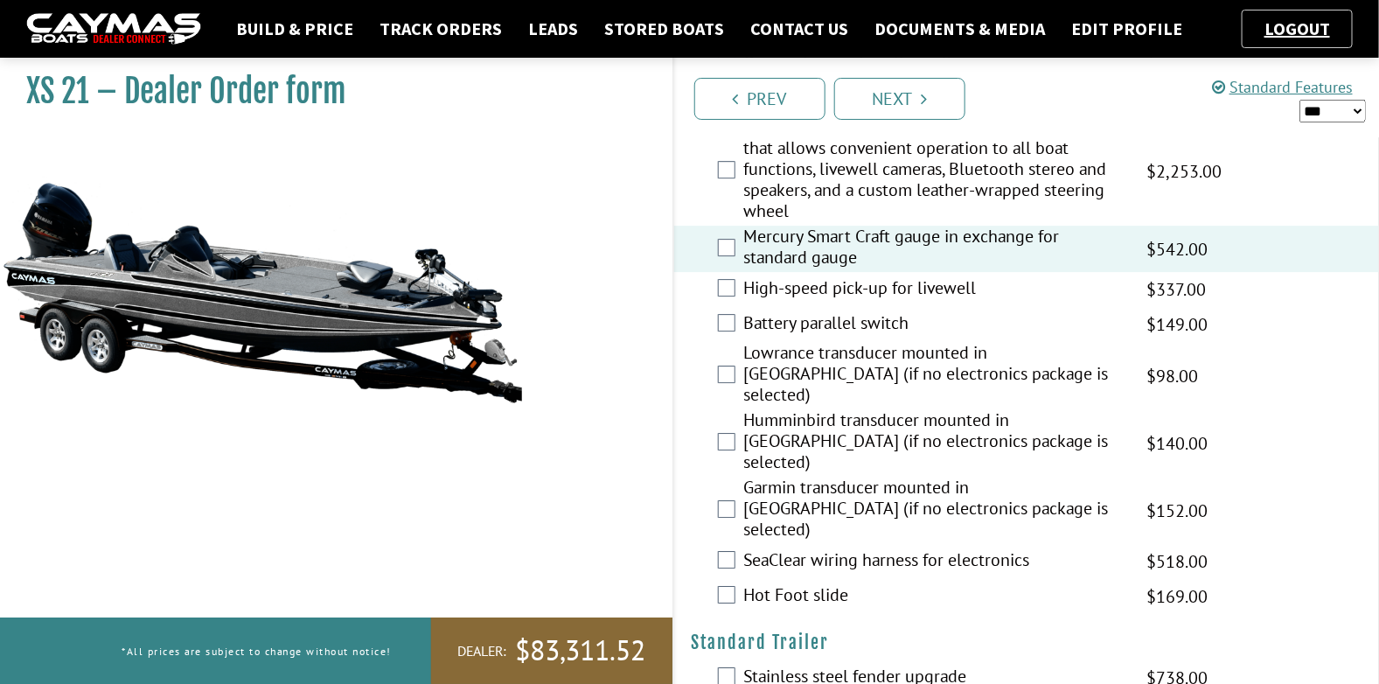
click at [839, 319] on label "Battery parallel switch" at bounding box center [934, 324] width 381 height 25
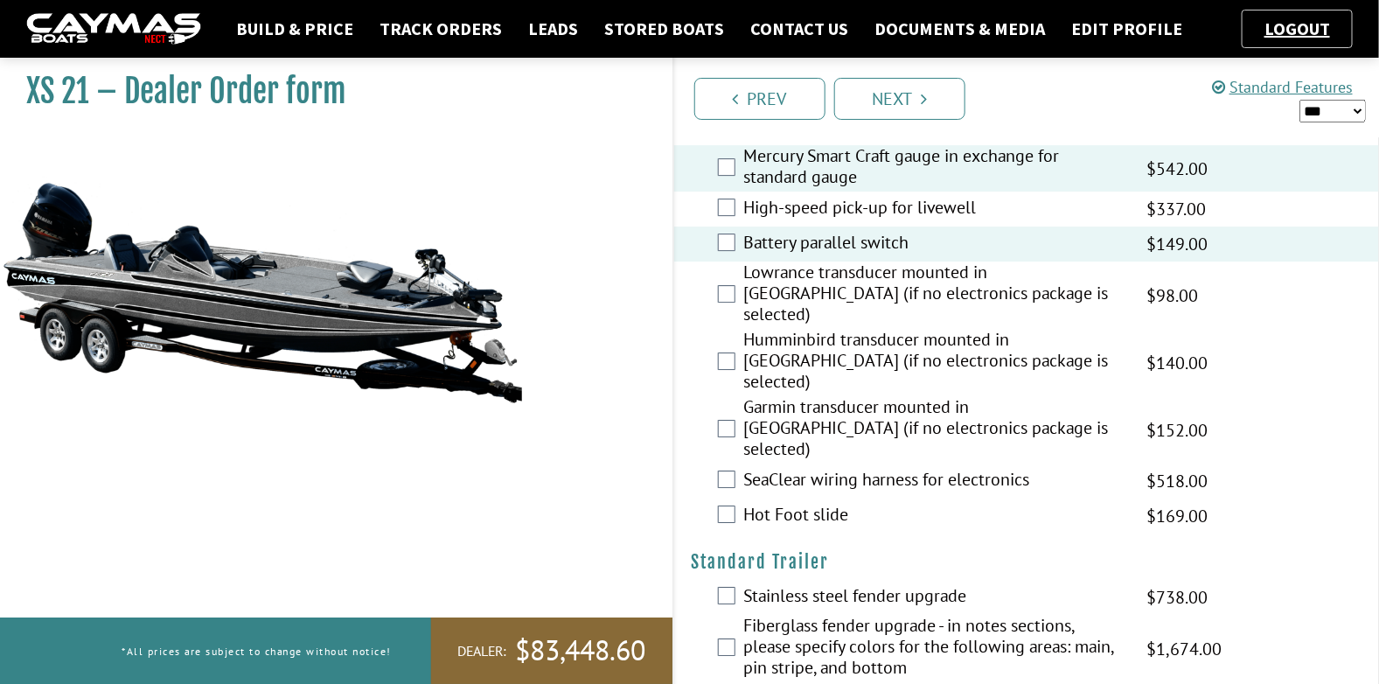
scroll to position [2273, 0]
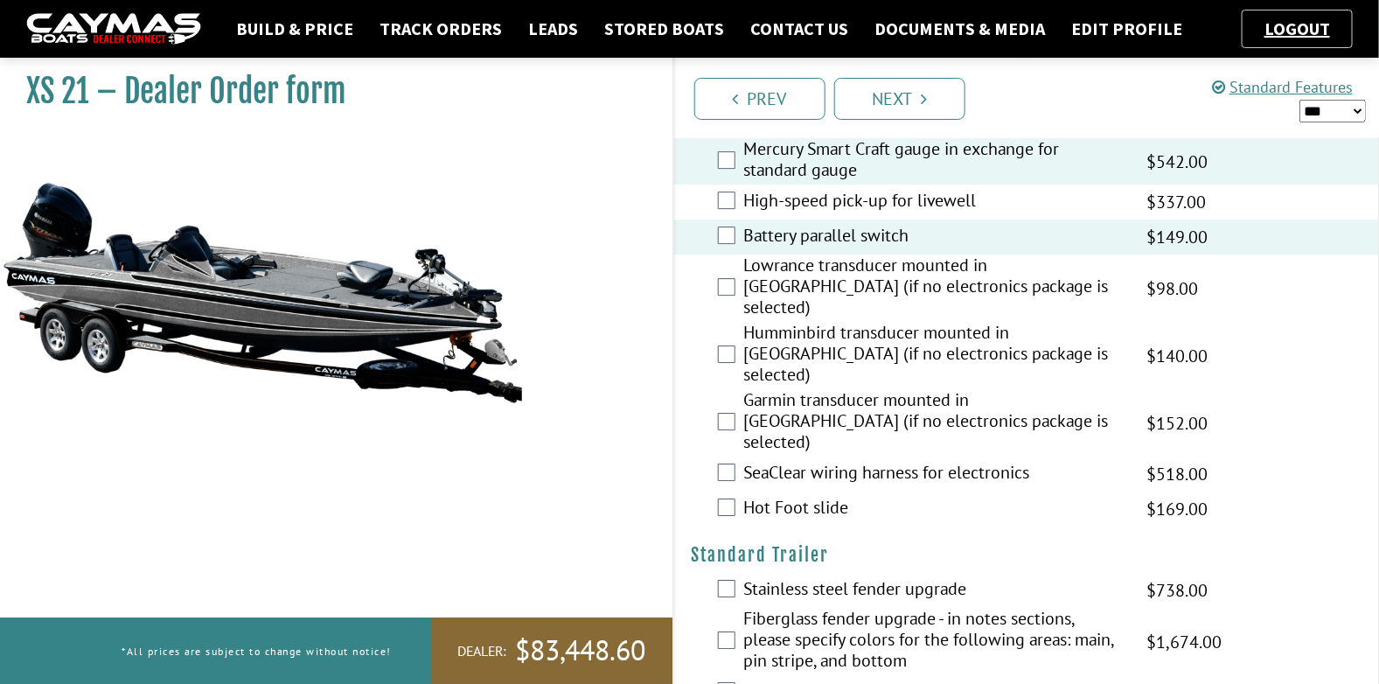
click at [803, 462] on label "SeaClear wiring harness for electronics" at bounding box center [934, 474] width 381 height 25
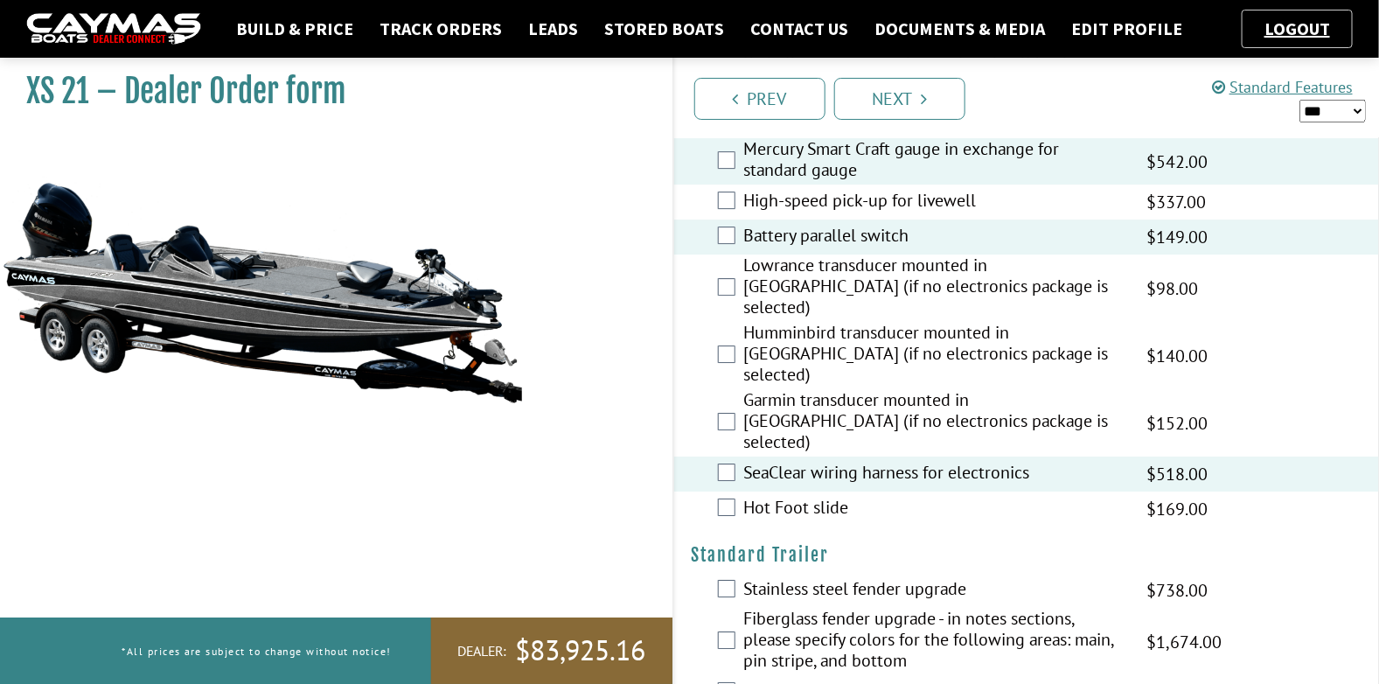
click at [795, 497] on label "Hot Foot slide" at bounding box center [934, 509] width 381 height 25
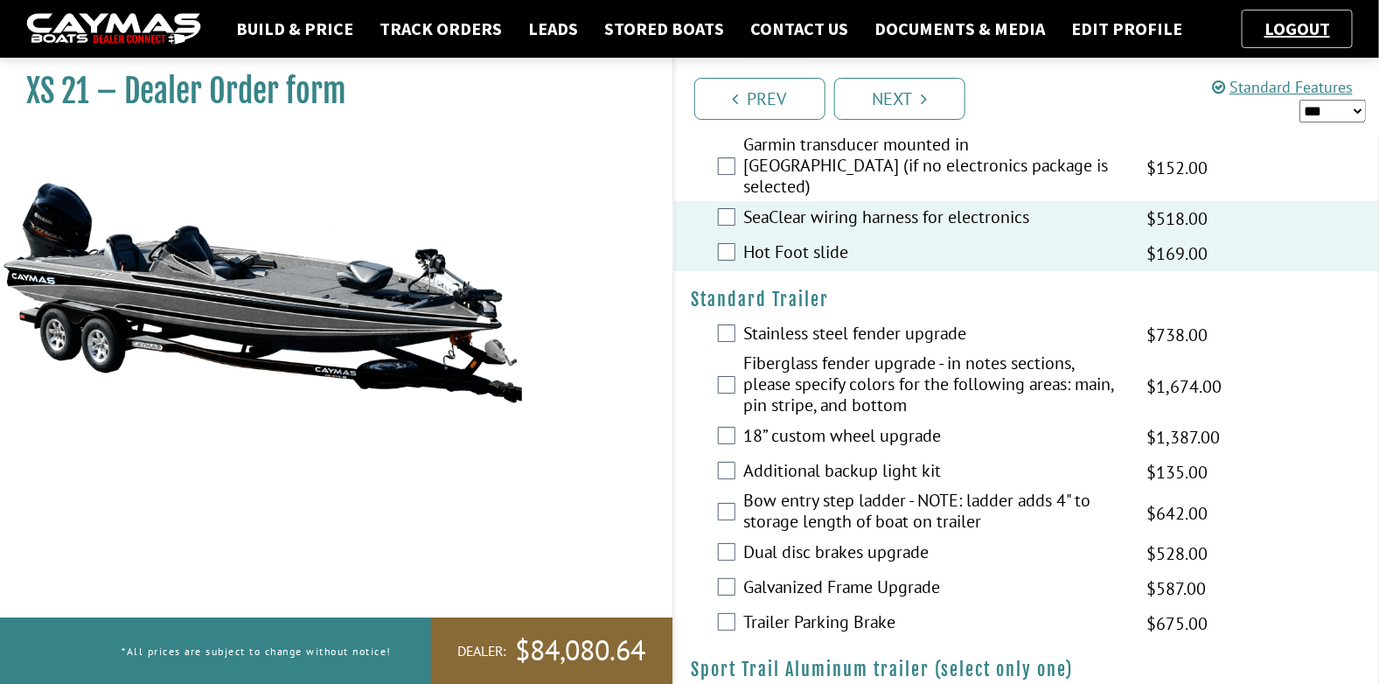
scroll to position [2535, 0]
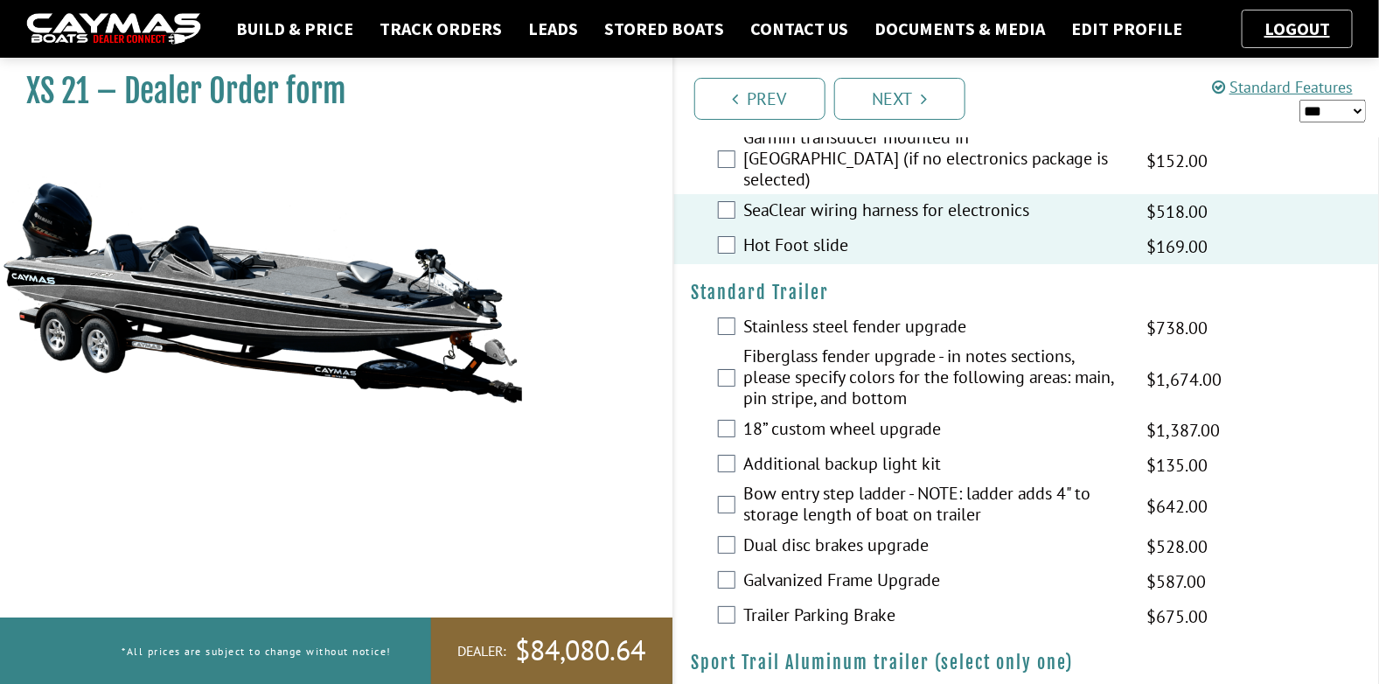
click at [802, 483] on label "Bow entry step ladder - NOTE: ladder adds 4" to storage length of boat on trail…" at bounding box center [934, 506] width 381 height 46
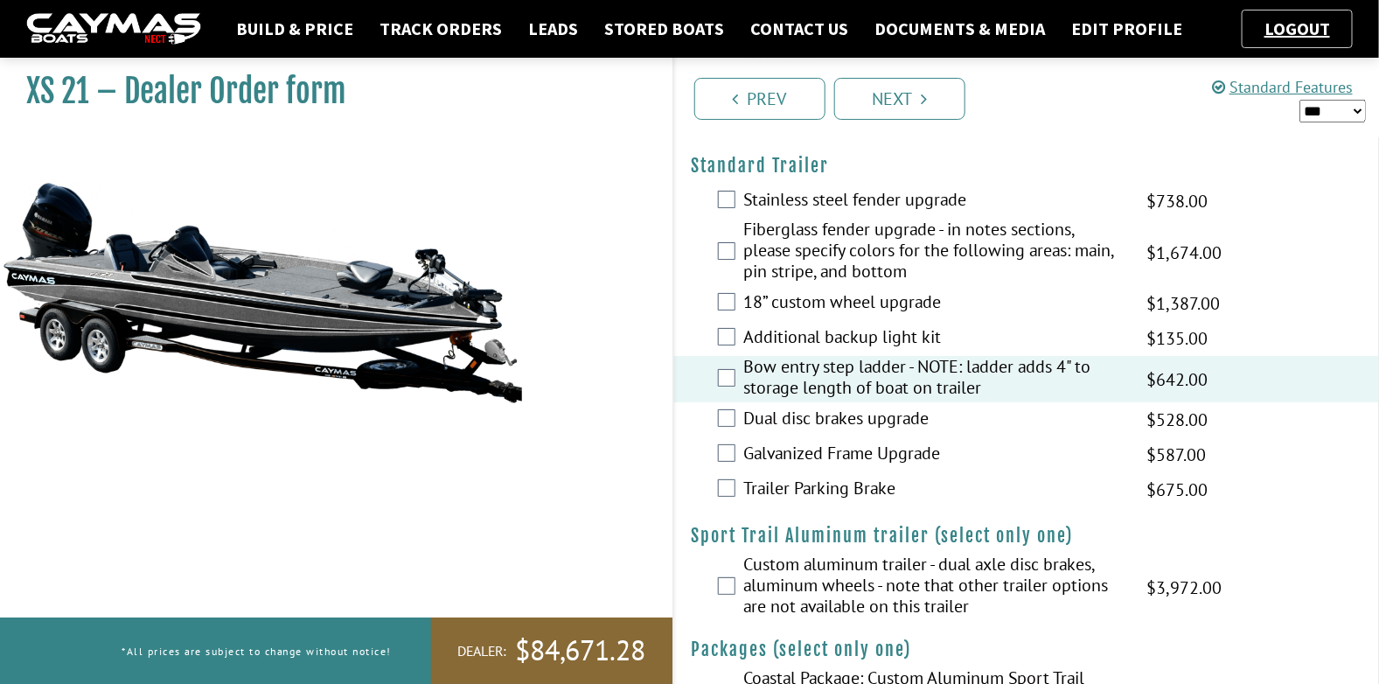
scroll to position [2703, 0]
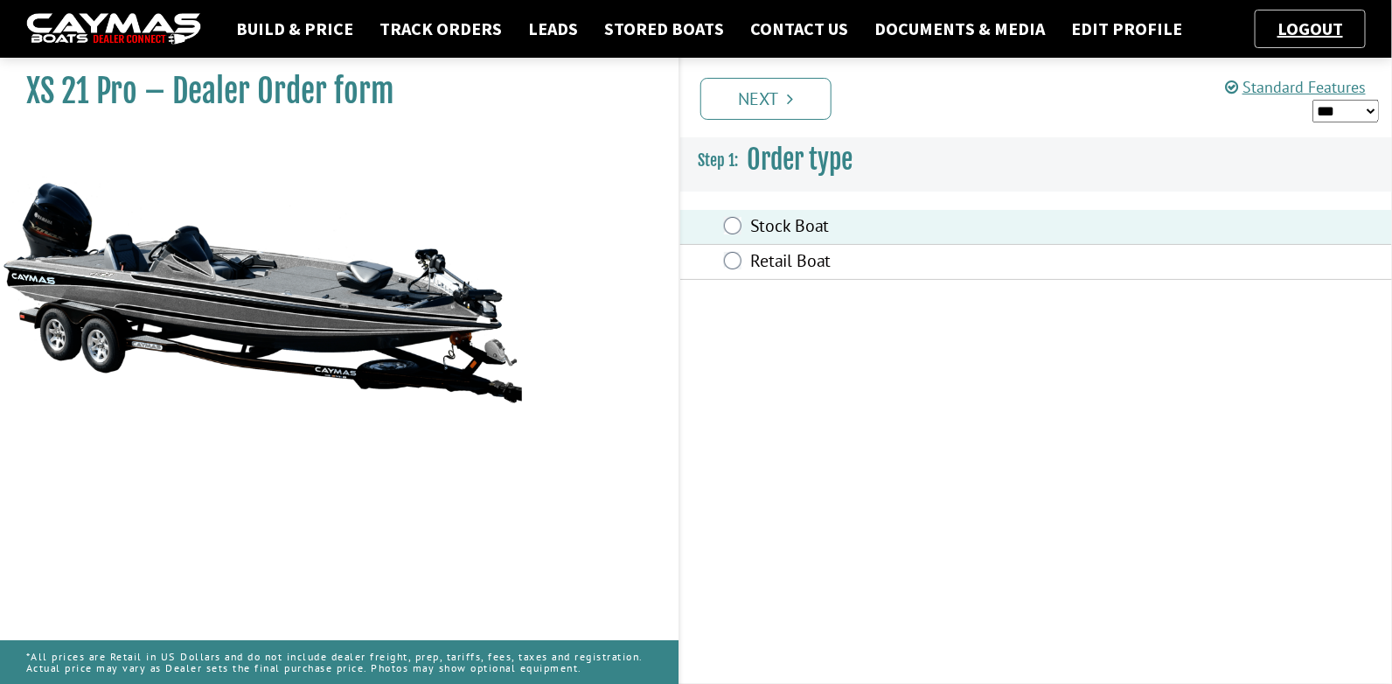
click at [1347, 113] on select "*** ****** ******" at bounding box center [1345, 111] width 66 height 23
select select "*"
click at [1312, 100] on select "*** ****** ******" at bounding box center [1345, 111] width 66 height 23
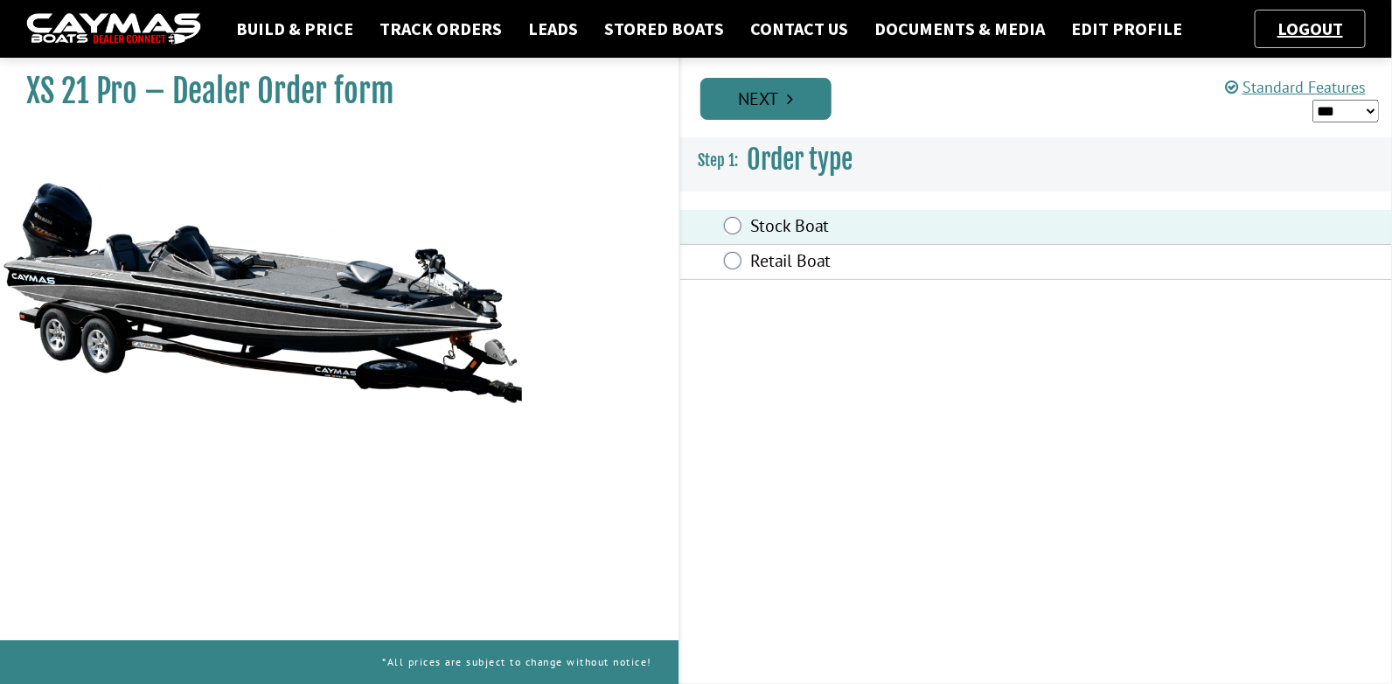
click at [775, 112] on link "Next" at bounding box center [765, 99] width 131 height 42
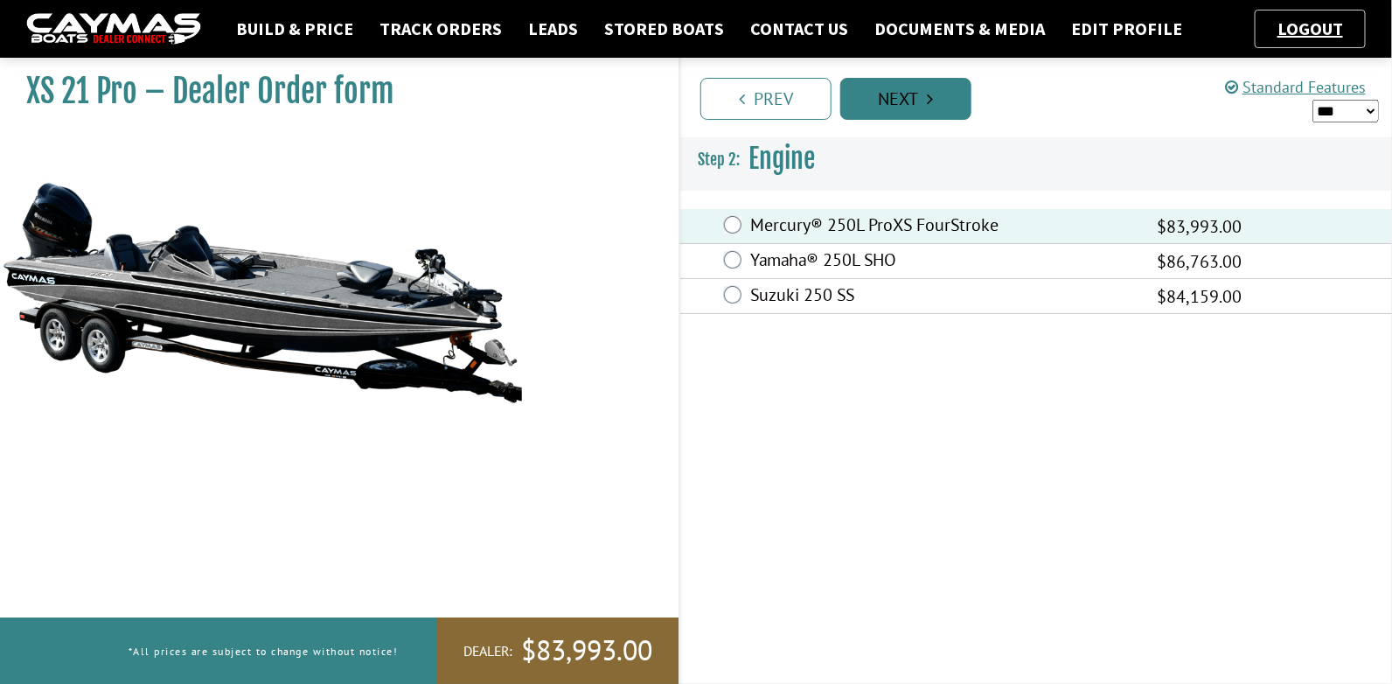
click at [924, 108] on link "Next" at bounding box center [905, 99] width 131 height 42
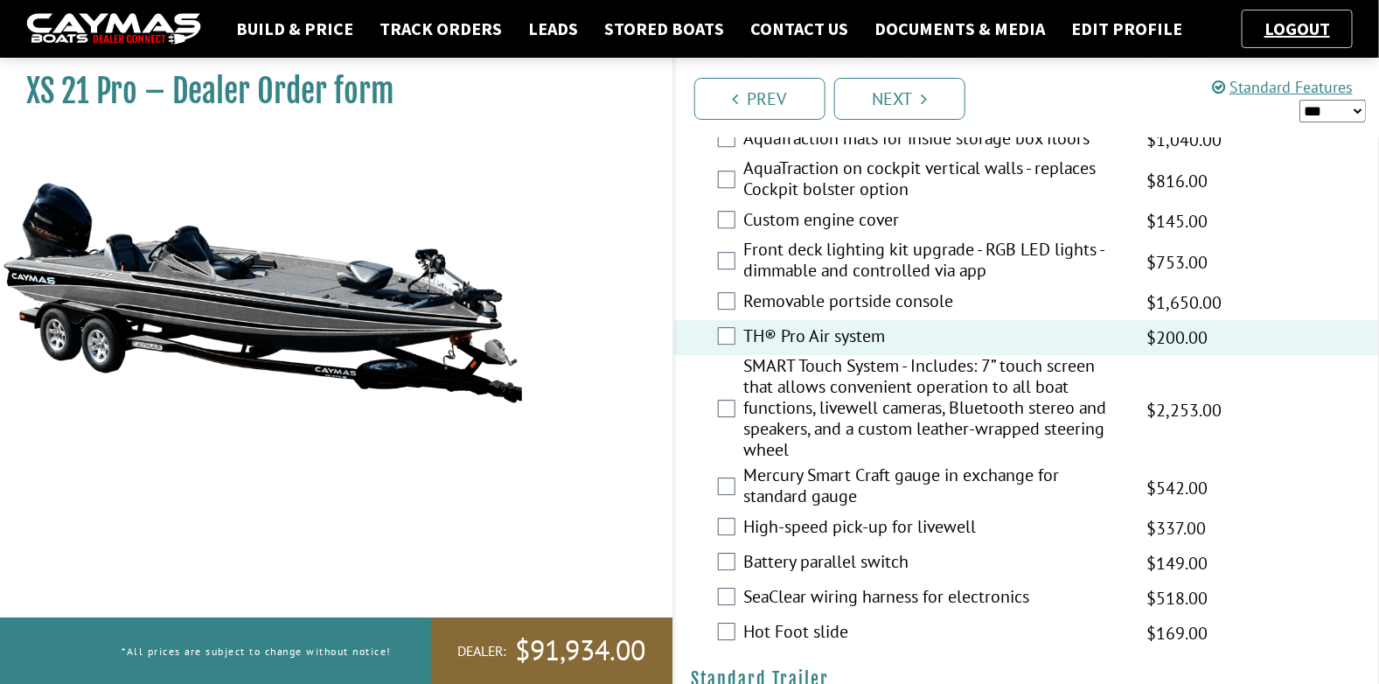
scroll to position [2010, 0]
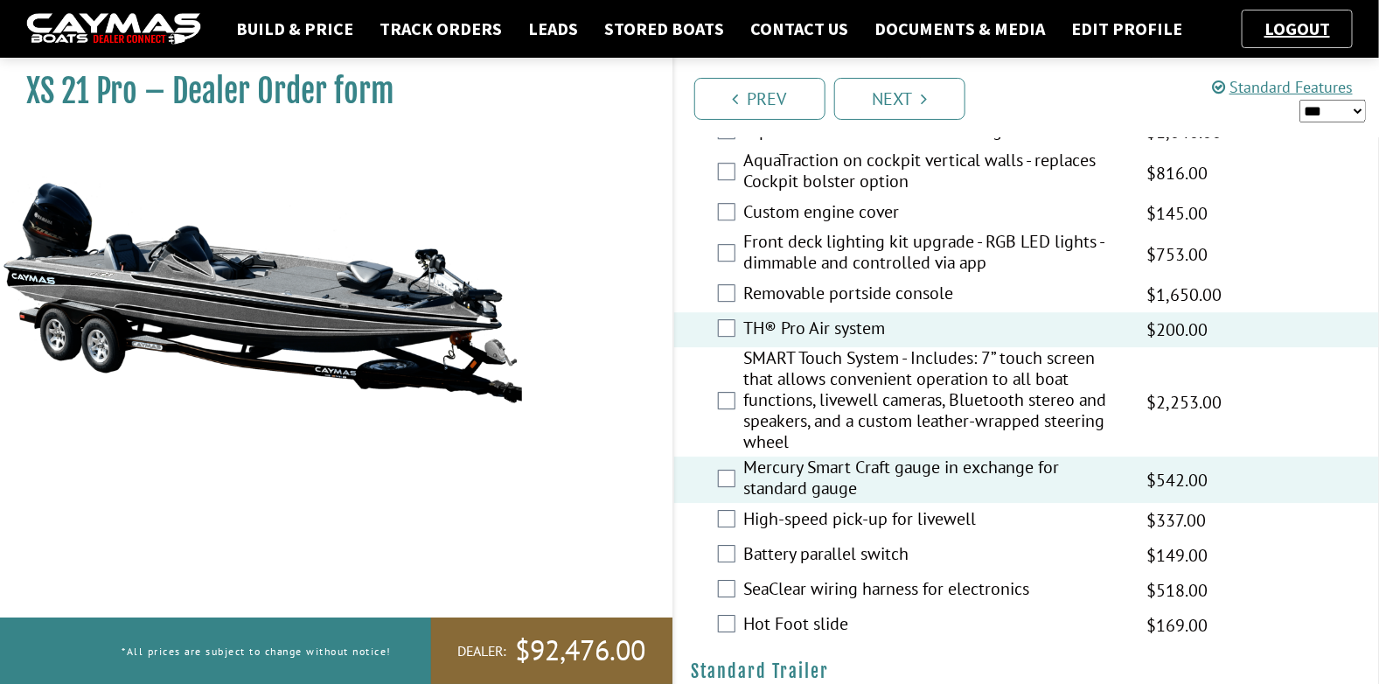
click at [735, 552] on div "Battery parallel switch $175.00 MAP $206.00 MSRP $149.00 $175.00" at bounding box center [1026, 555] width 705 height 35
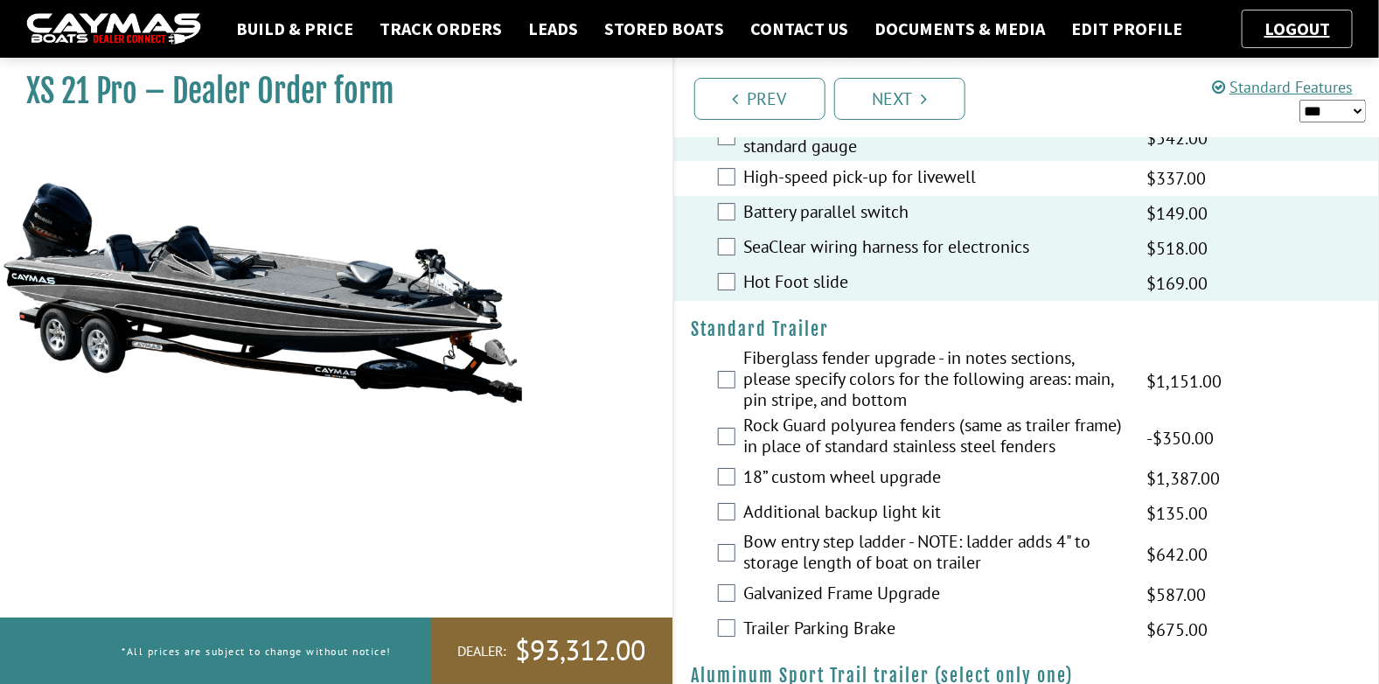
scroll to position [2360, 0]
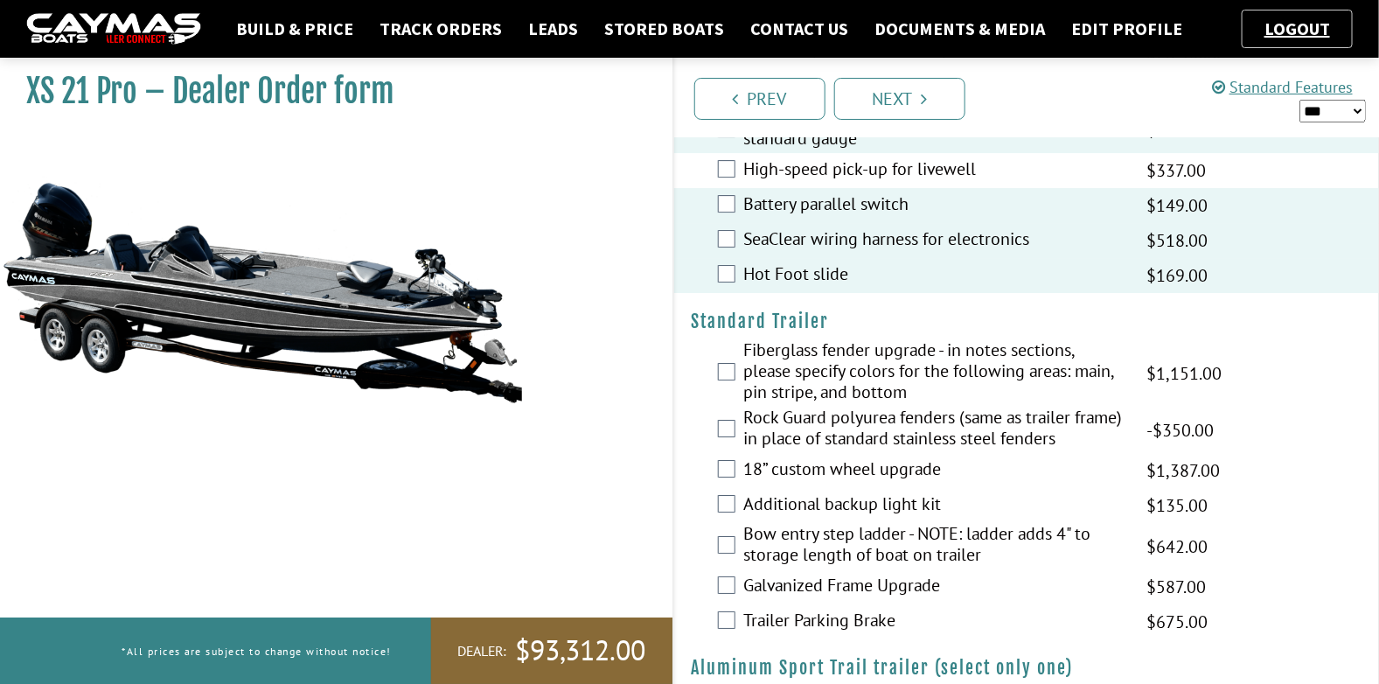
click at [723, 534] on div "Bow entry step ladder - NOTE: ladder adds 4" to storage length of boat on trail…" at bounding box center [1026, 546] width 705 height 46
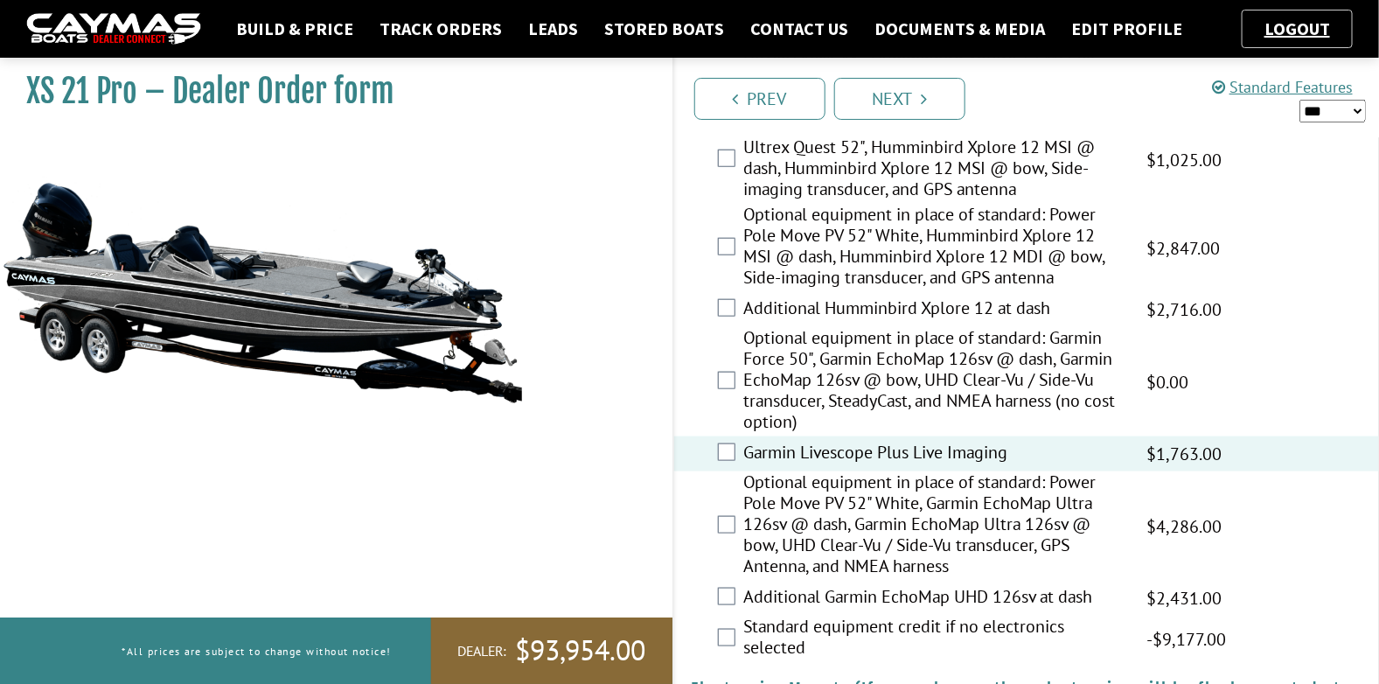
scroll to position [411, 0]
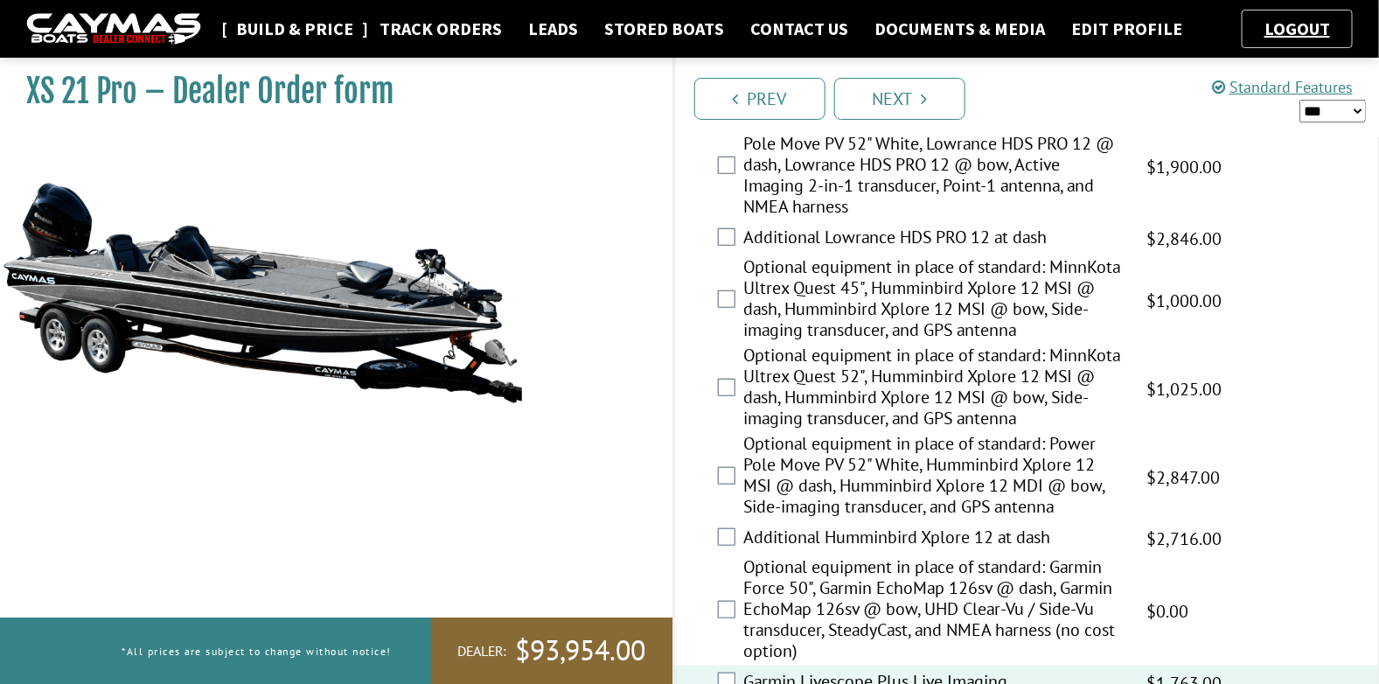
click at [277, 23] on link "Build & Price" at bounding box center [294, 28] width 135 height 23
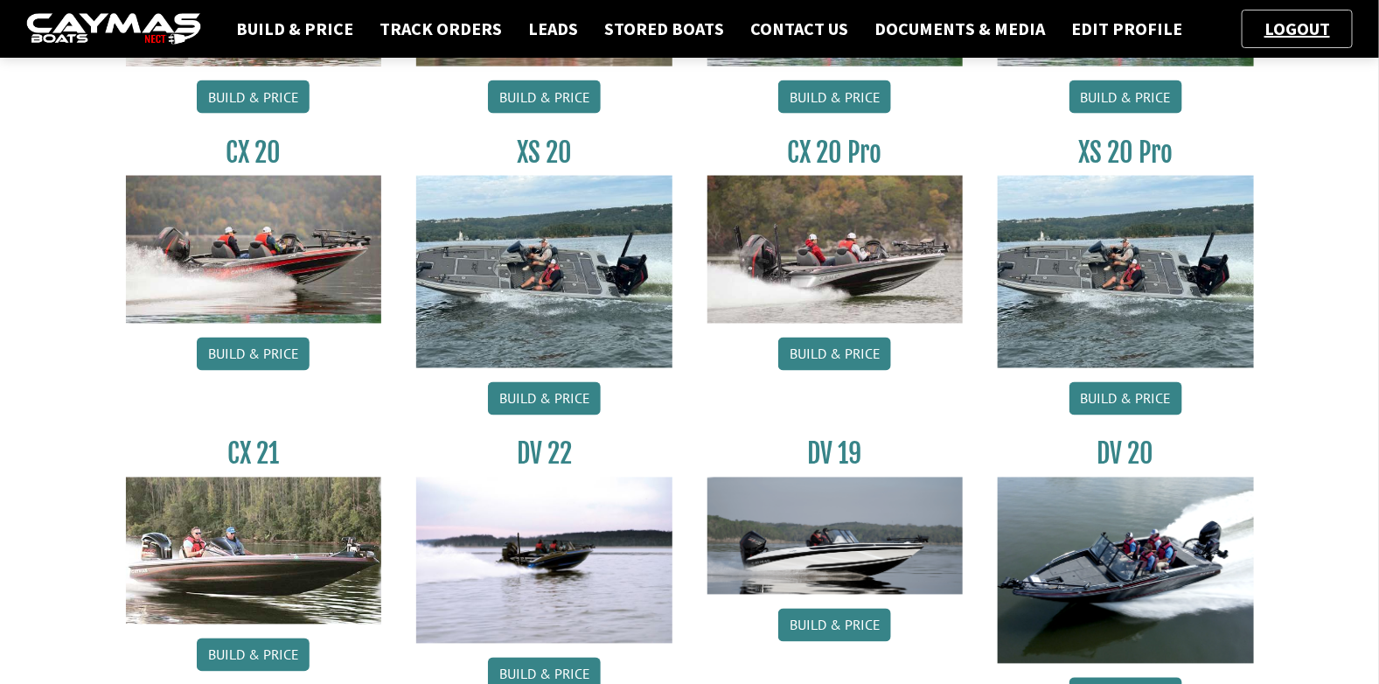
scroll to position [1435, 0]
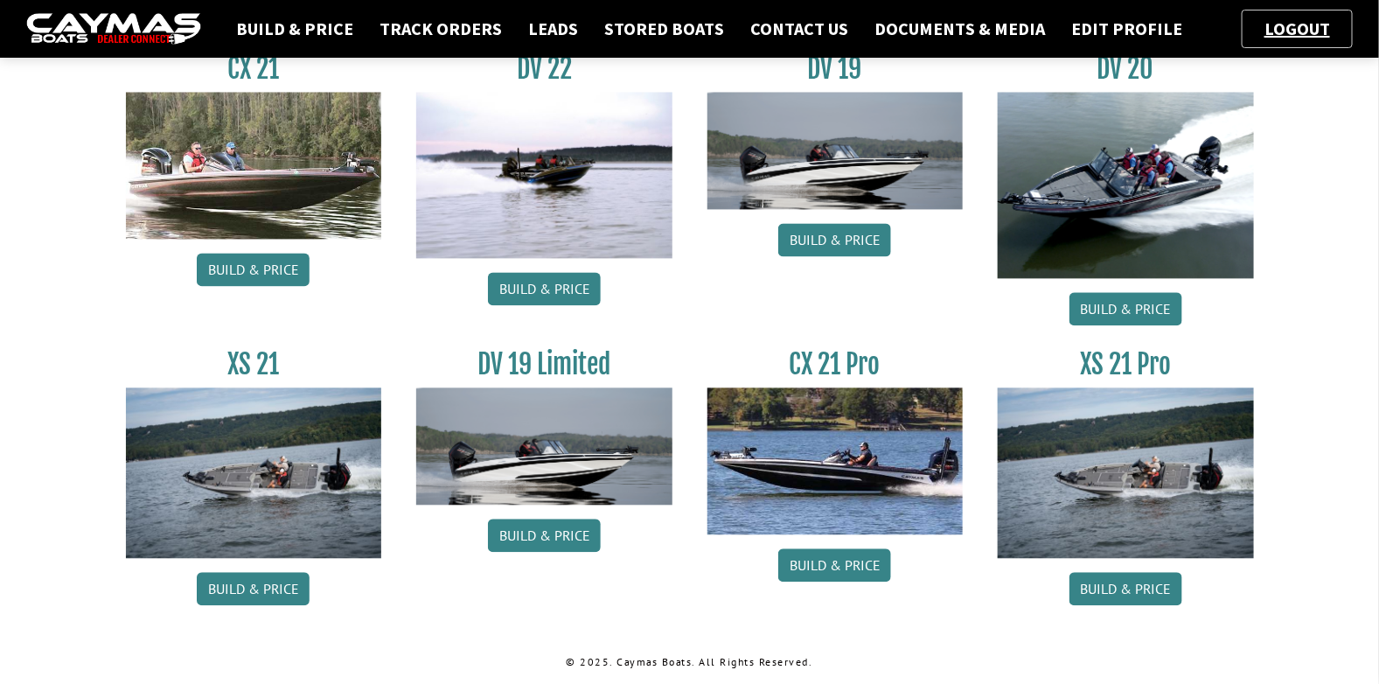
click at [269, 482] on img at bounding box center [254, 472] width 256 height 170
drag, startPoint x: 249, startPoint y: 585, endPoint x: 279, endPoint y: 578, distance: 30.5
click at [250, 585] on link "Build & Price" at bounding box center [253, 588] width 113 height 33
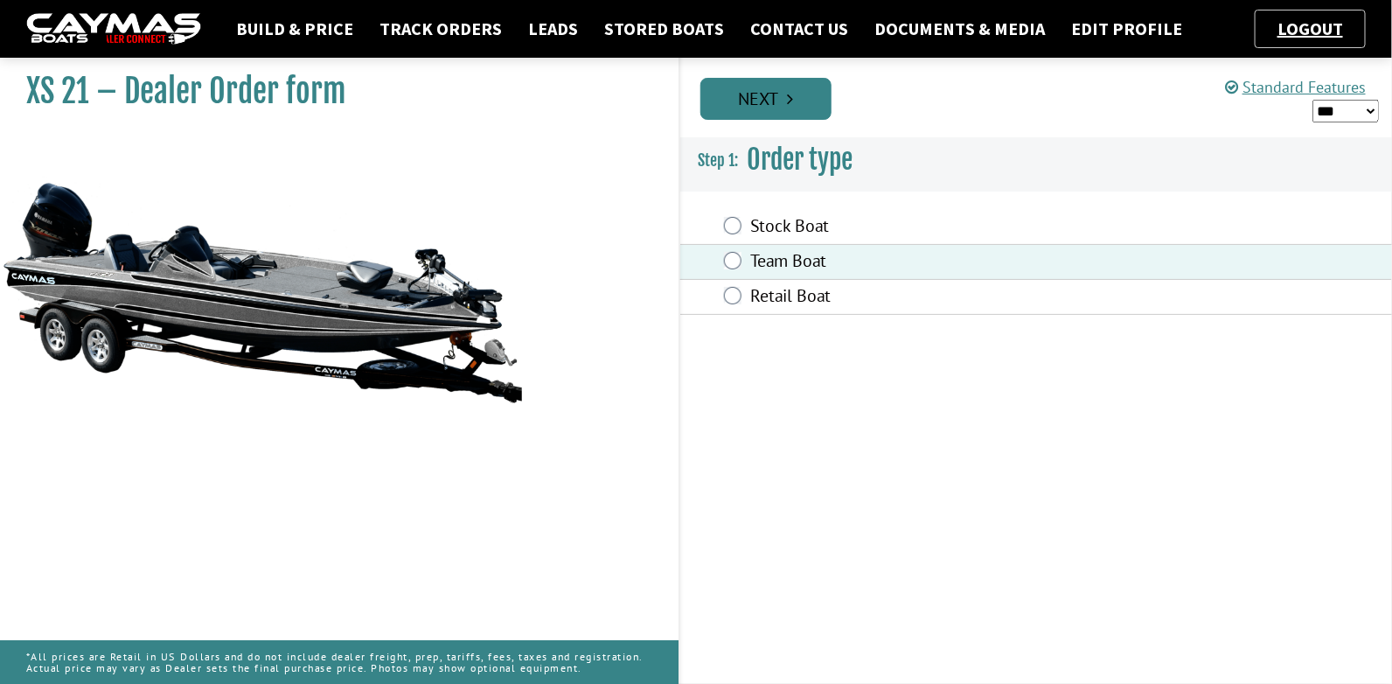
click at [790, 112] on link "Next" at bounding box center [765, 99] width 131 height 42
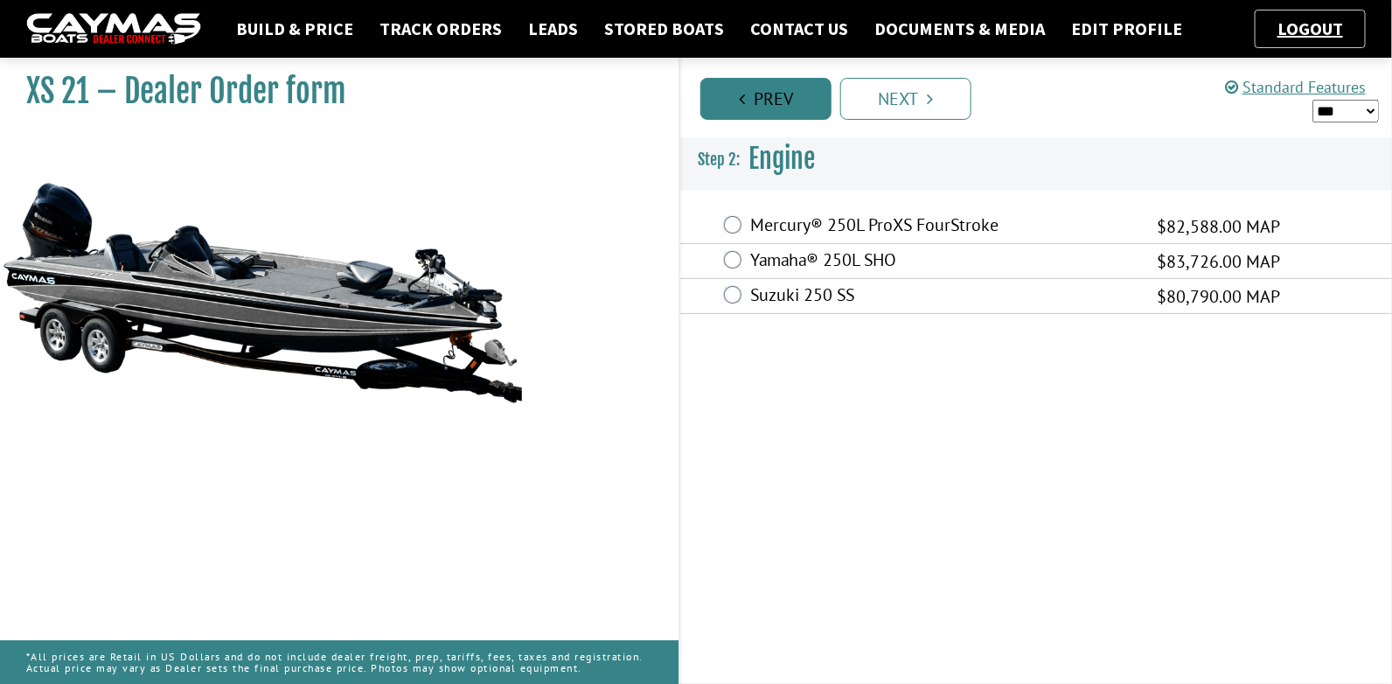
click at [767, 97] on link "Prev" at bounding box center [765, 99] width 131 height 42
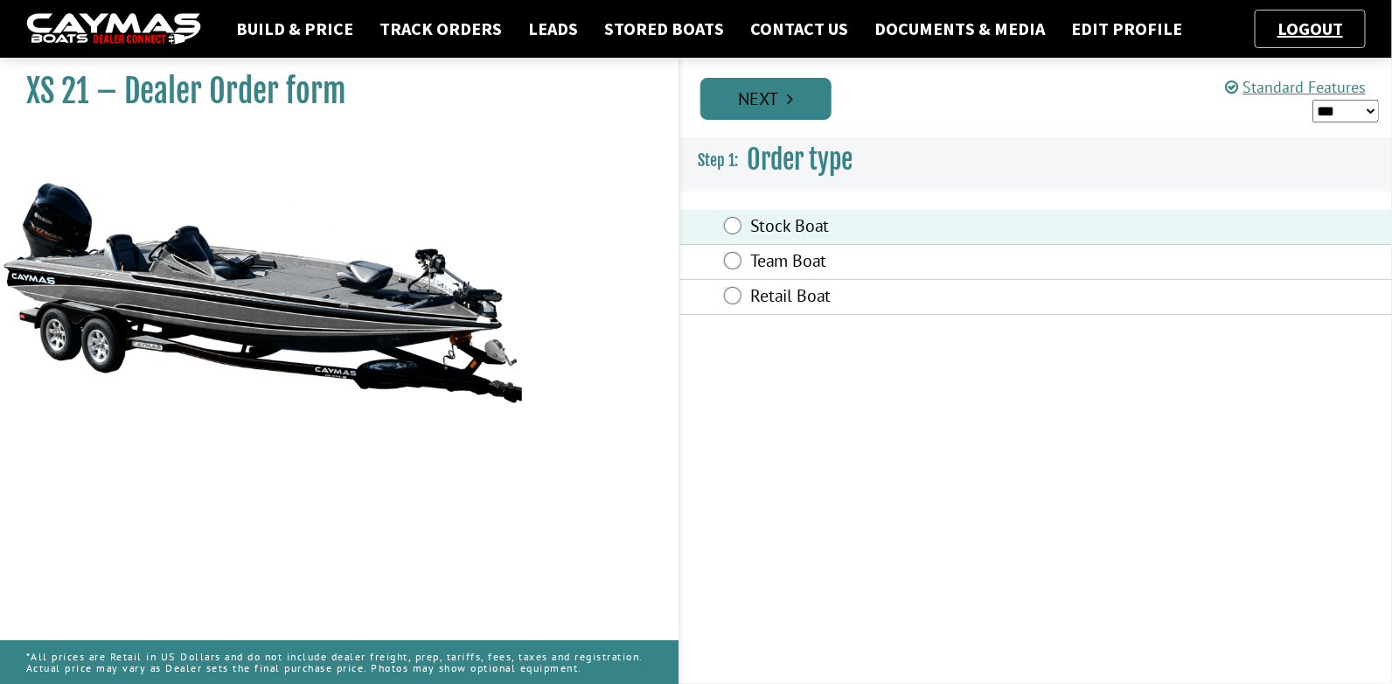
click at [783, 106] on link "Next" at bounding box center [765, 99] width 131 height 42
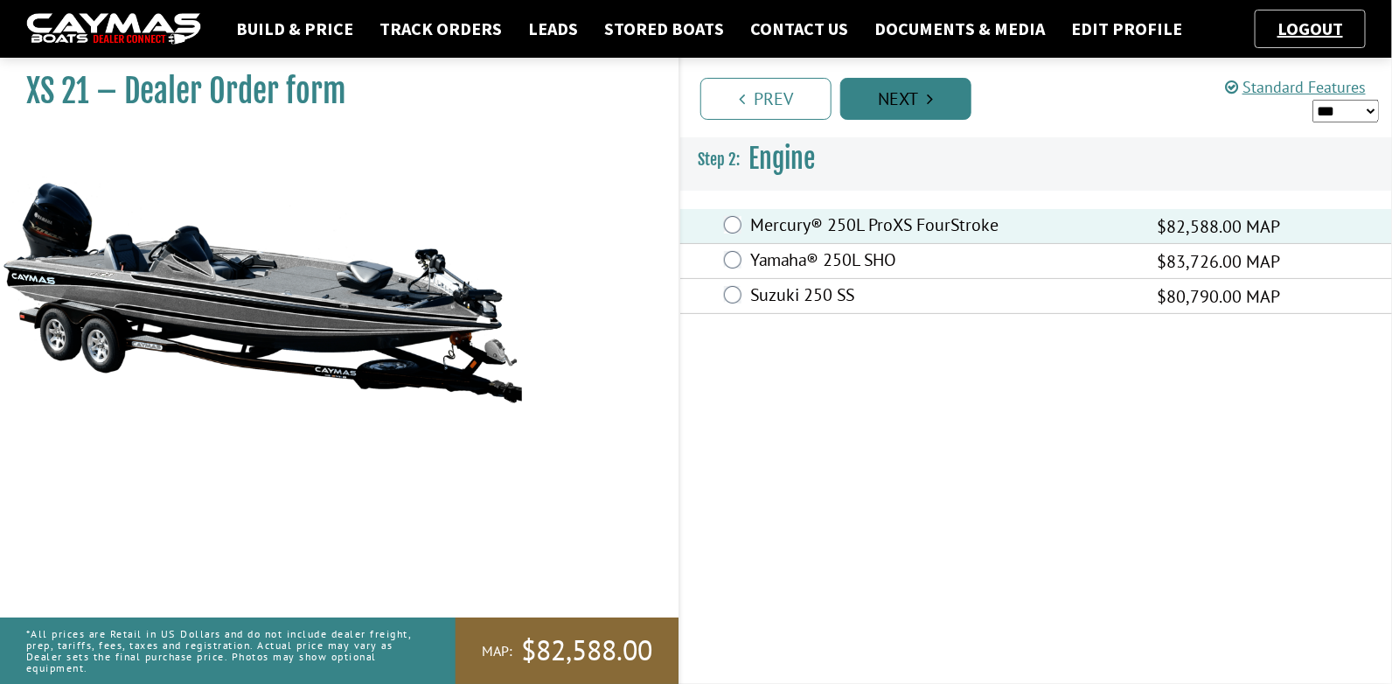
click at [910, 97] on link "Next" at bounding box center [905, 99] width 131 height 42
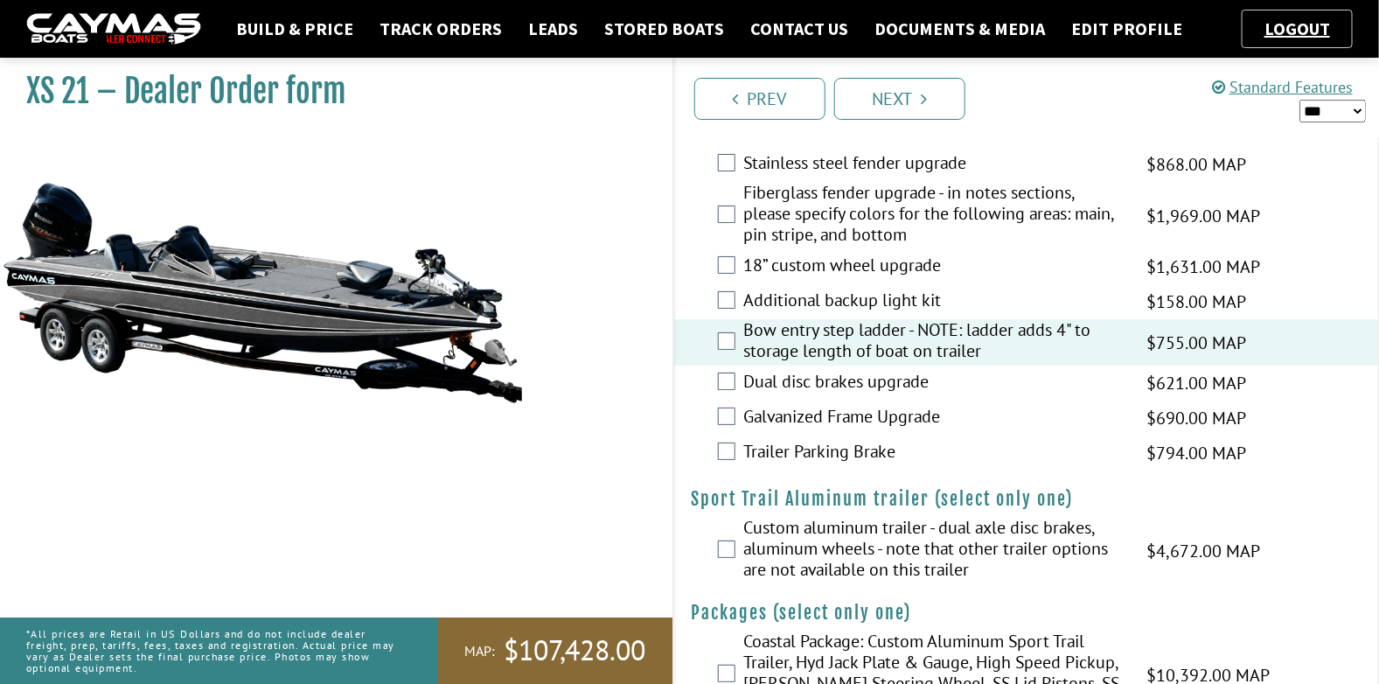
scroll to position [2703, 0]
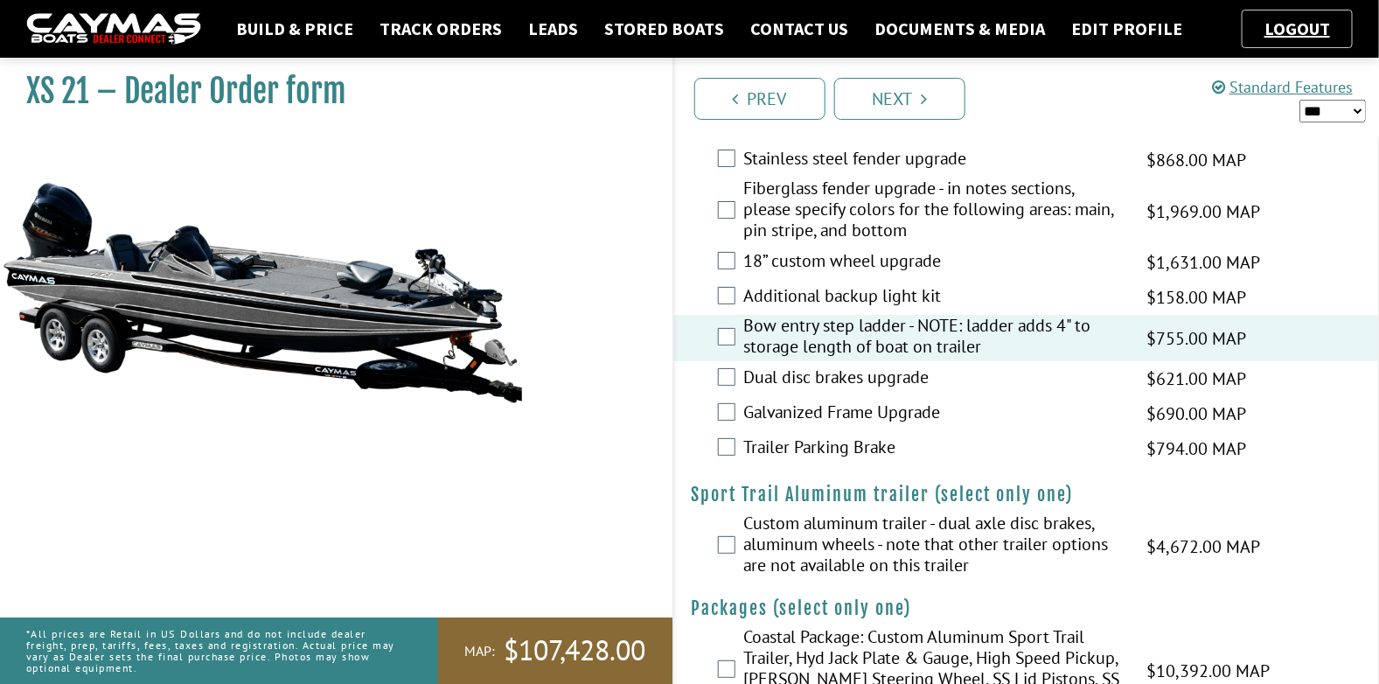
click at [1347, 111] on select "*** ****** ******" at bounding box center [1332, 111] width 66 height 23
select select "*"
click at [1299, 100] on select "*** ****** ******" at bounding box center [1332, 111] width 66 height 23
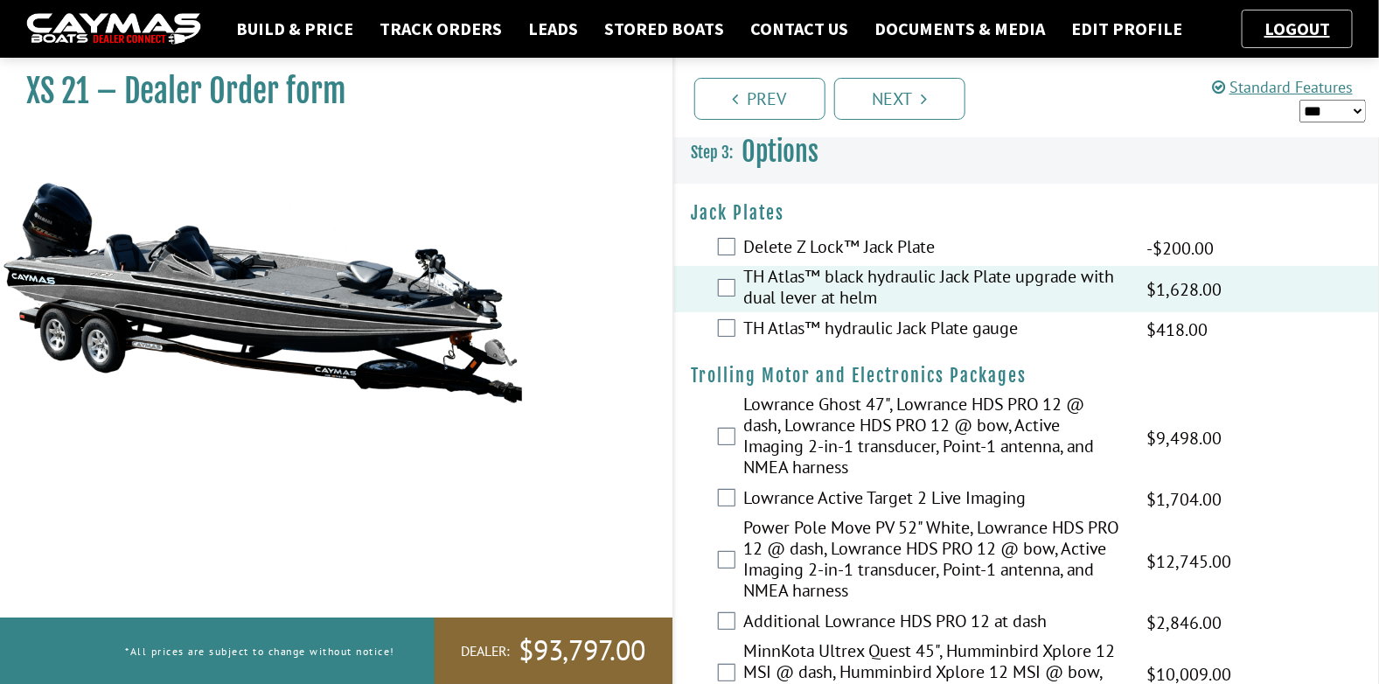
scroll to position [0, 0]
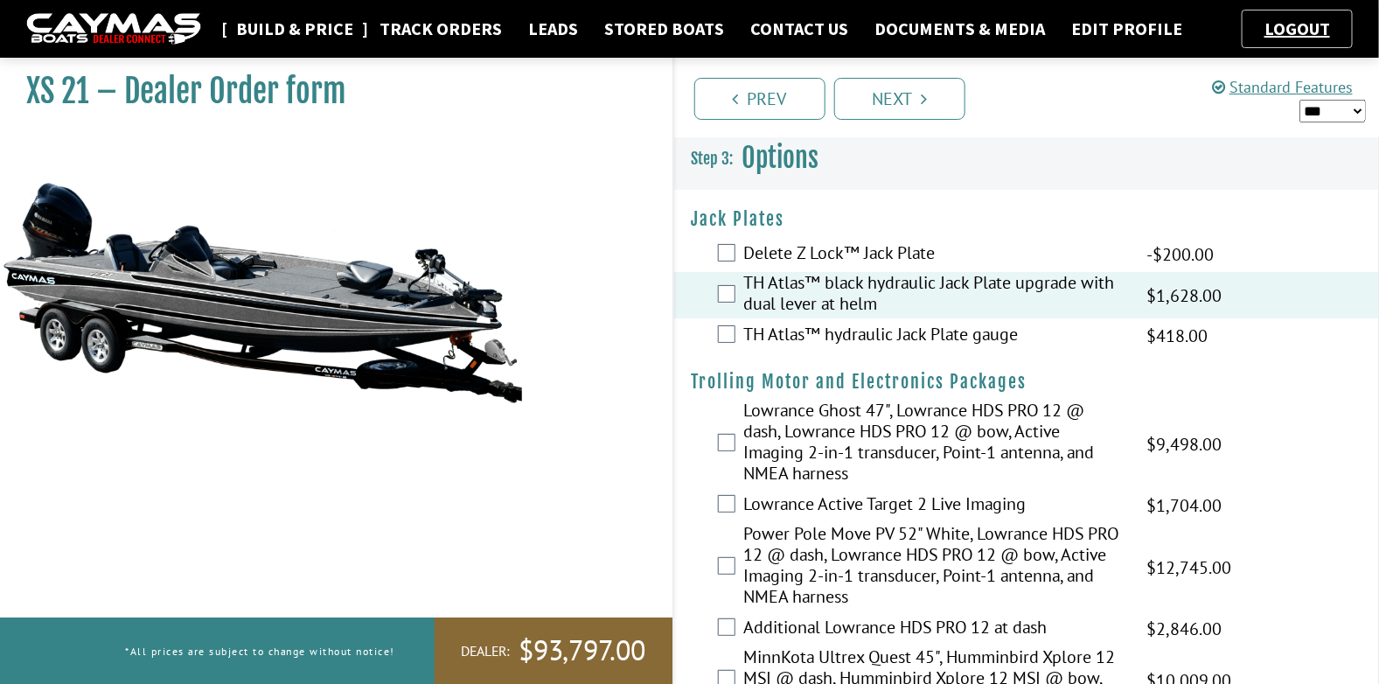
click at [308, 26] on link "Build & Price" at bounding box center [294, 28] width 135 height 23
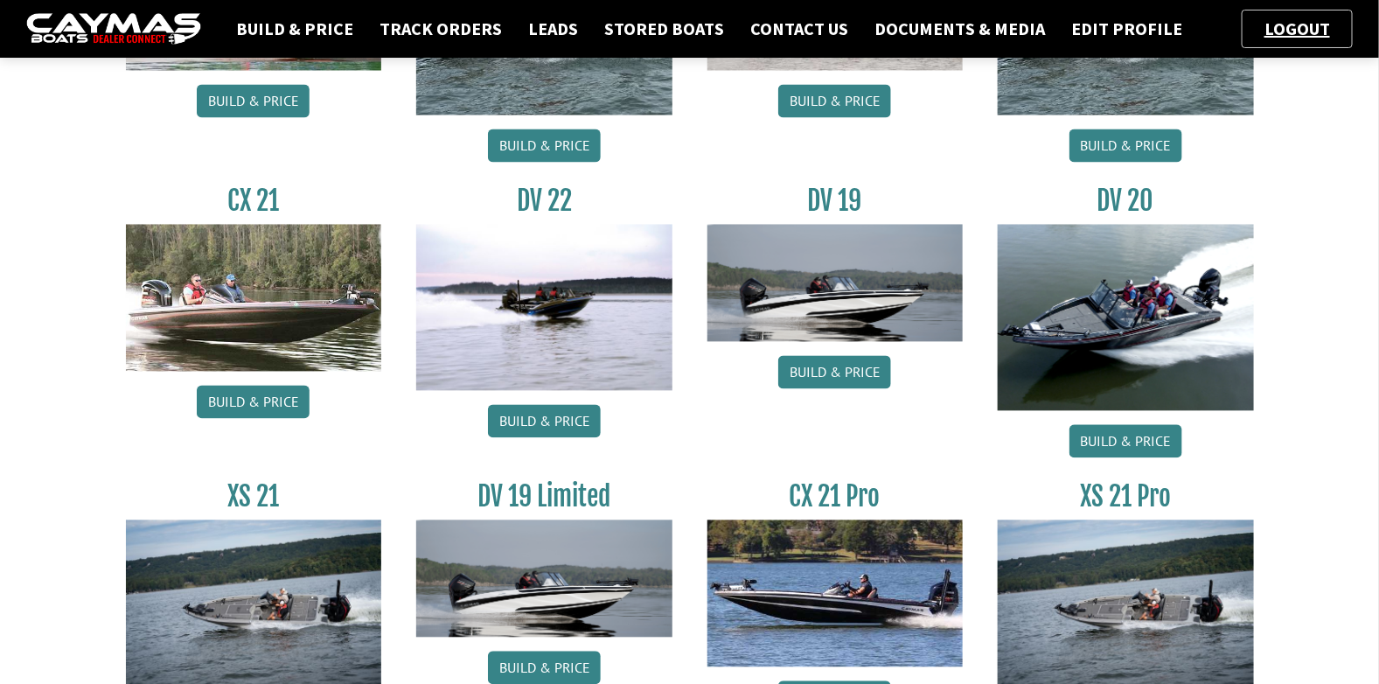
scroll to position [1435, 0]
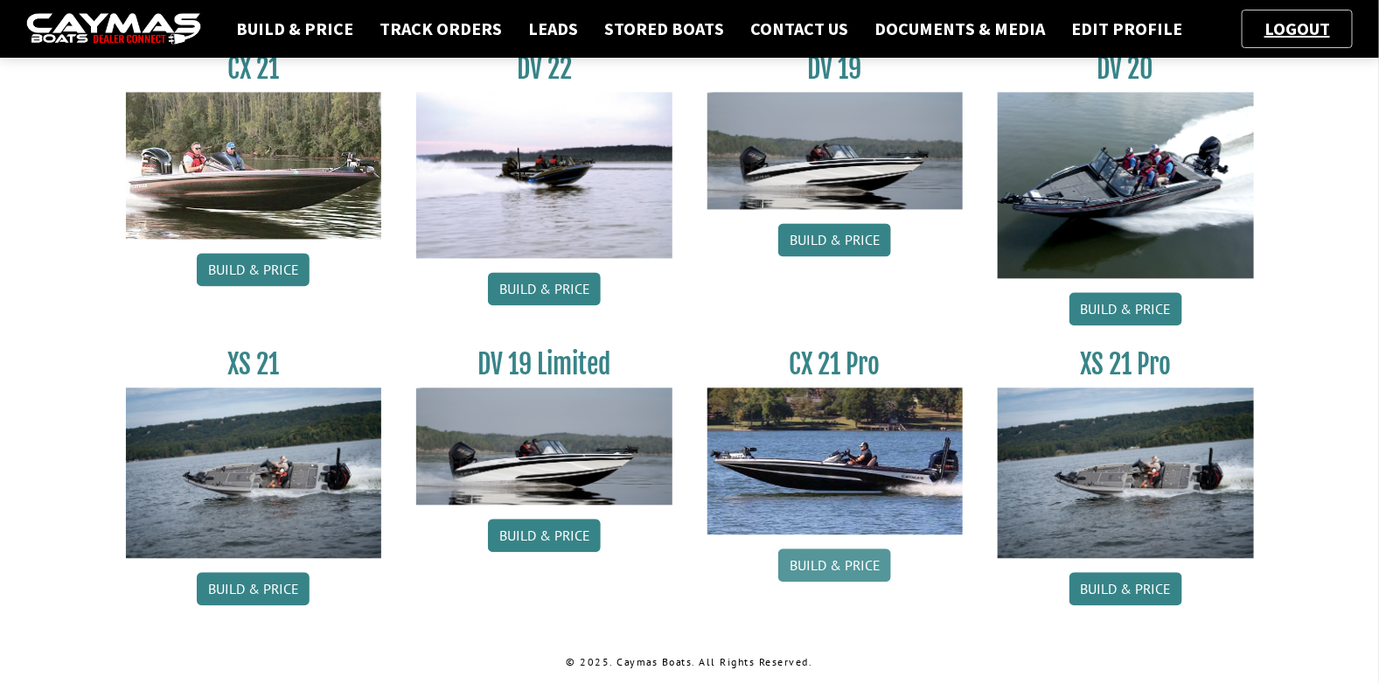
click at [833, 555] on link "Build & Price" at bounding box center [834, 564] width 113 height 33
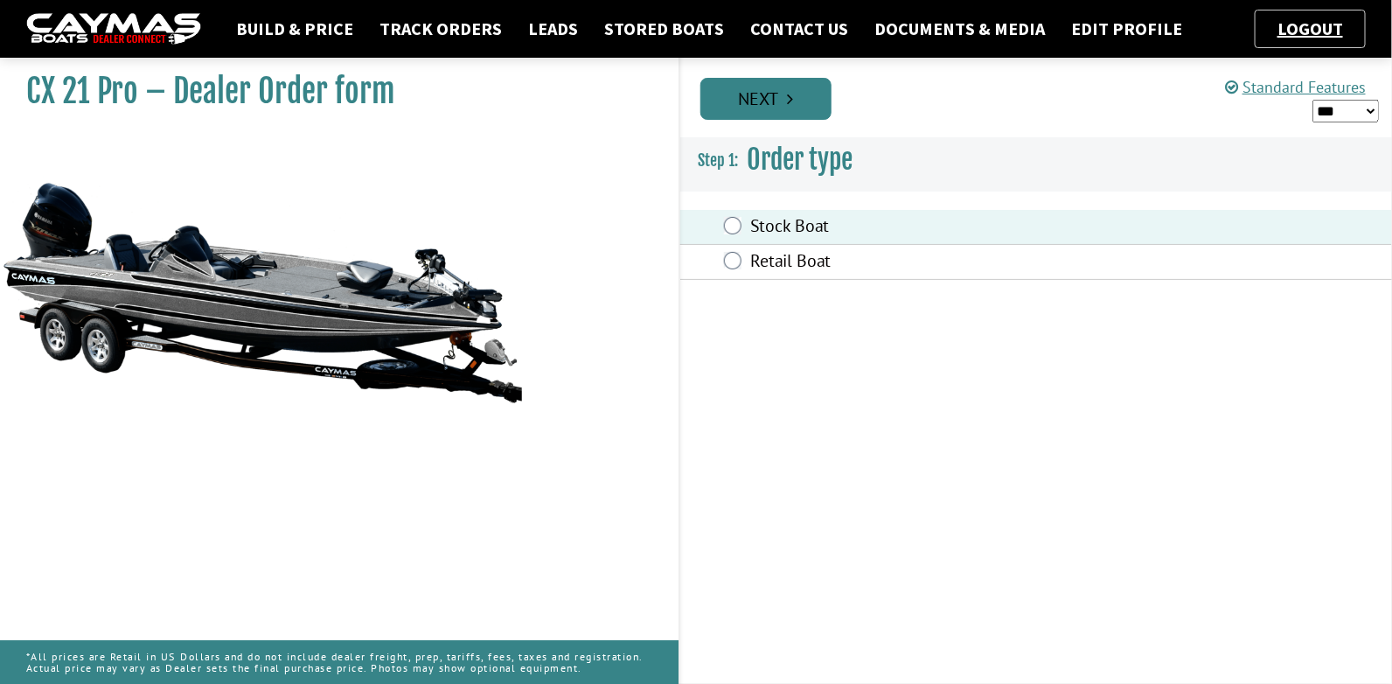
click at [769, 107] on link "Next" at bounding box center [765, 99] width 131 height 42
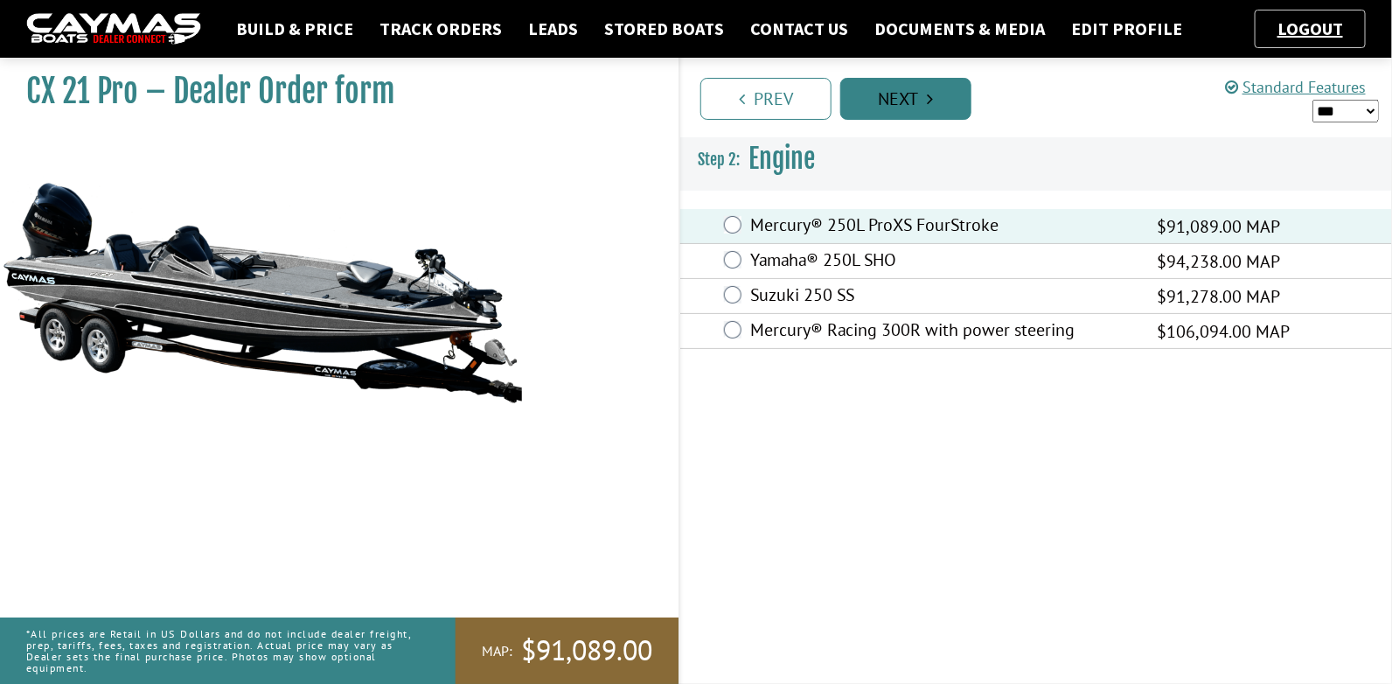
click at [927, 97] on icon "Pagination" at bounding box center [930, 98] width 6 height 17
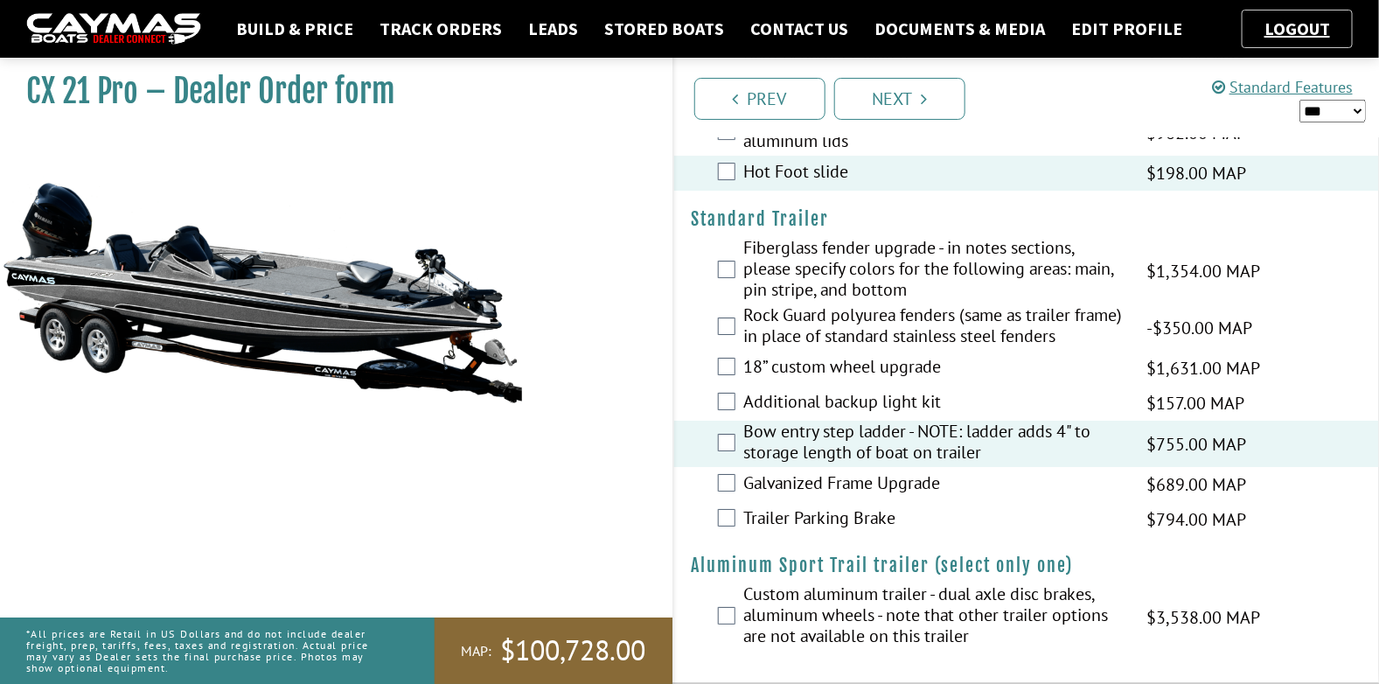
scroll to position [2452, 0]
click at [1342, 108] on select "*** ****** ******" at bounding box center [1332, 111] width 66 height 23
click at [1299, 100] on select "*** ****** ******" at bounding box center [1332, 111] width 66 height 23
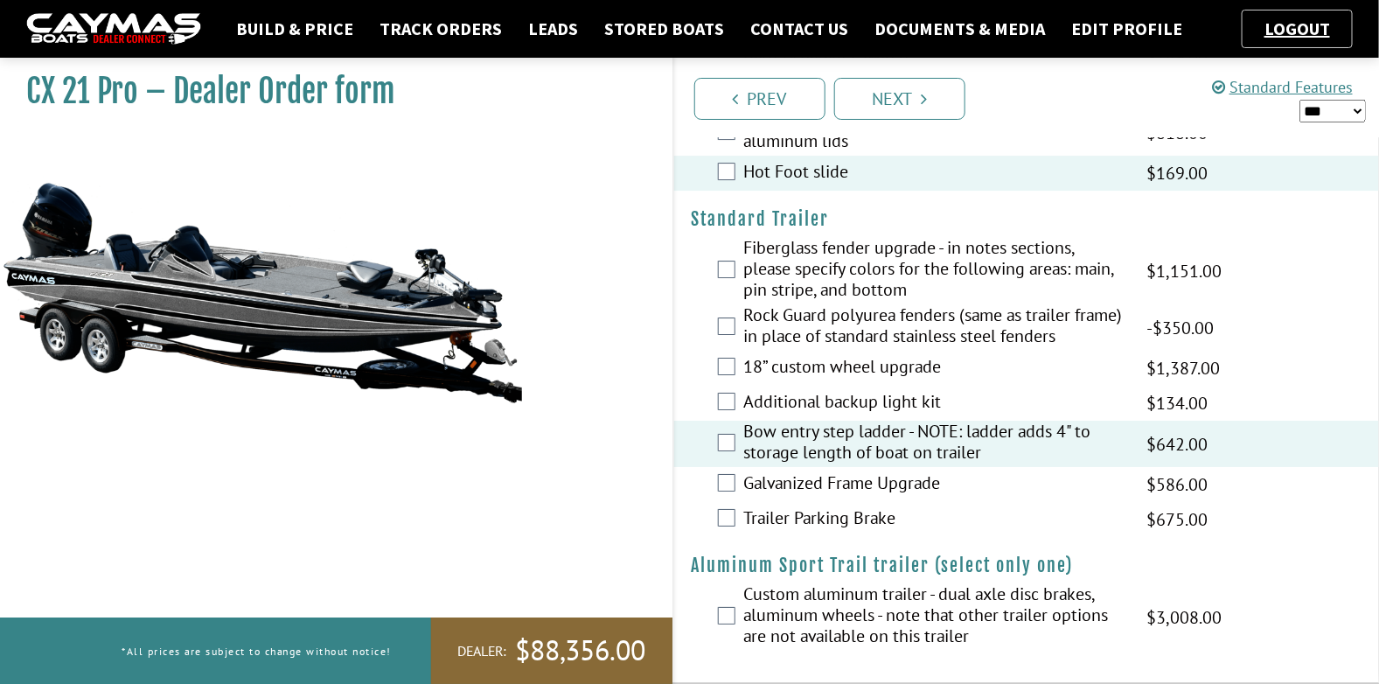
click at [1338, 114] on select "*** ****** ******" at bounding box center [1332, 111] width 66 height 23
select select "*"
click at [1299, 100] on select "*** ****** ******" at bounding box center [1332, 111] width 66 height 23
